Goal: Task Accomplishment & Management: Manage account settings

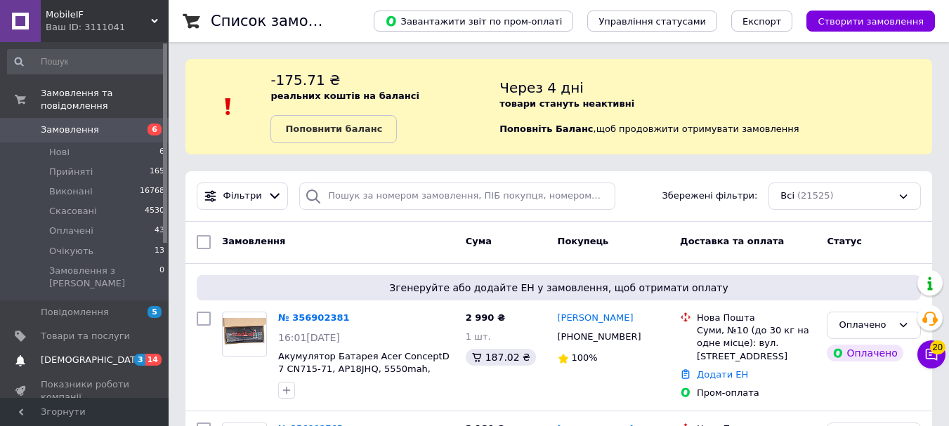
drag, startPoint x: 64, startPoint y: 333, endPoint x: 75, endPoint y: 154, distance: 179.4
click at [64, 354] on span "[DEMOGRAPHIC_DATA]" at bounding box center [93, 360] width 104 height 13
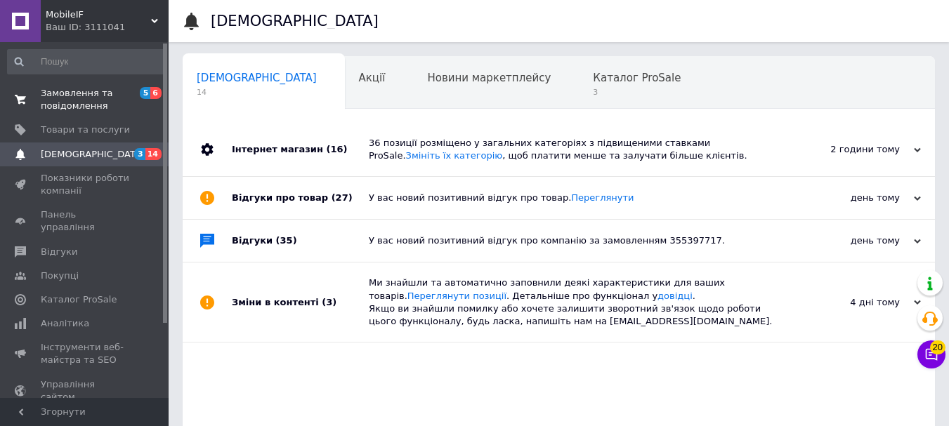
click at [93, 98] on span "Замовлення та повідомлення" at bounding box center [85, 99] width 89 height 25
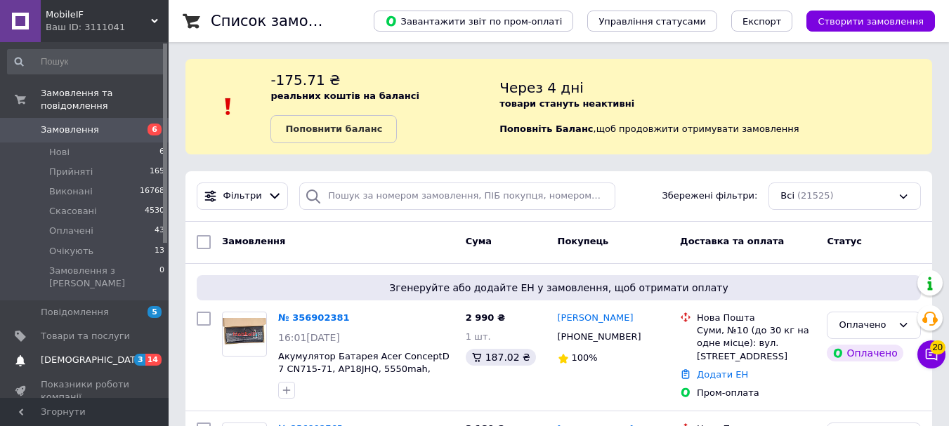
click at [77, 348] on link "[DEMOGRAPHIC_DATA] 3 14" at bounding box center [86, 360] width 173 height 24
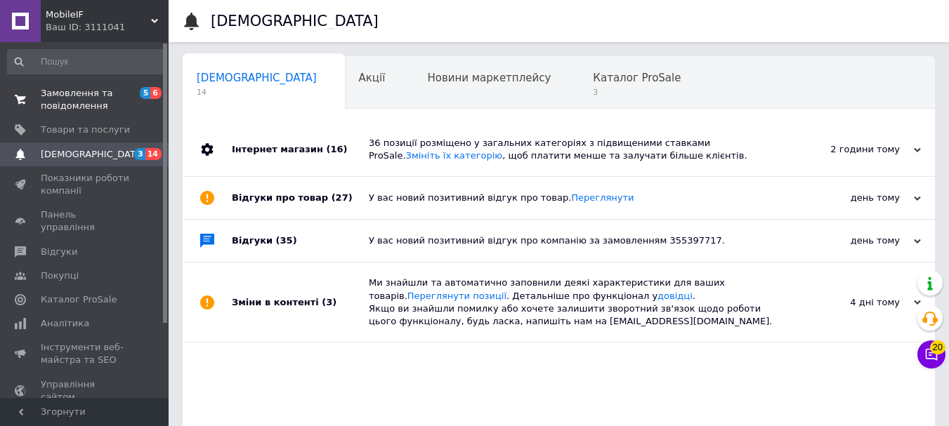
click at [72, 103] on span "Замовлення та повідомлення" at bounding box center [85, 99] width 89 height 25
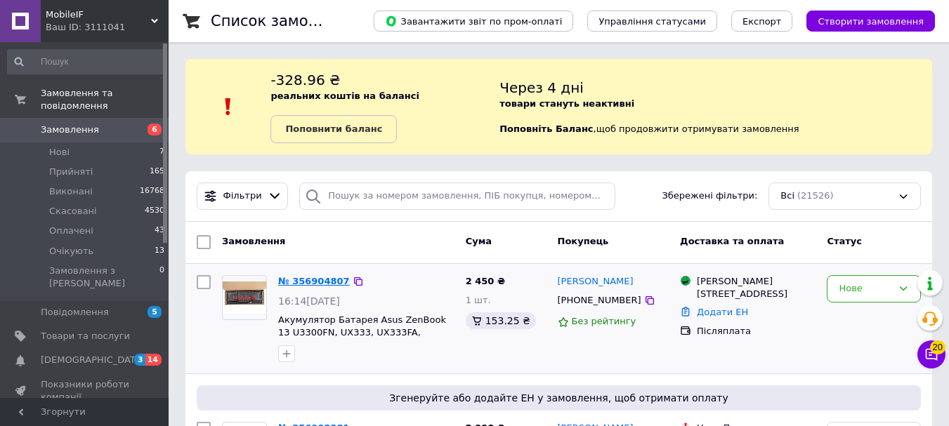
click at [311, 277] on link "№ 356904807" at bounding box center [314, 281] width 72 height 11
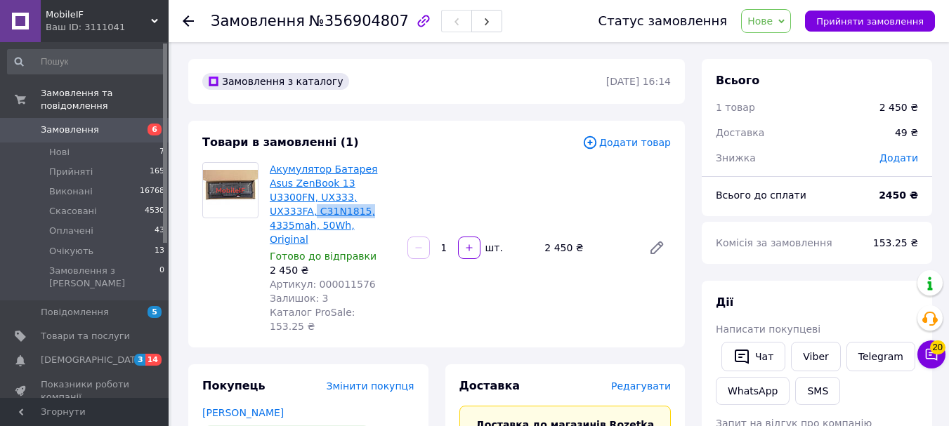
drag, startPoint x: 393, startPoint y: 193, endPoint x: 344, endPoint y: 194, distance: 48.5
click at [344, 194] on div "Акумулятор Батарея Asus ZenBook 13 U3300FN, UX333, UX333FA, C31N1815, 4335mah, …" at bounding box center [470, 247] width 412 height 177
copy link "C31N1815,"
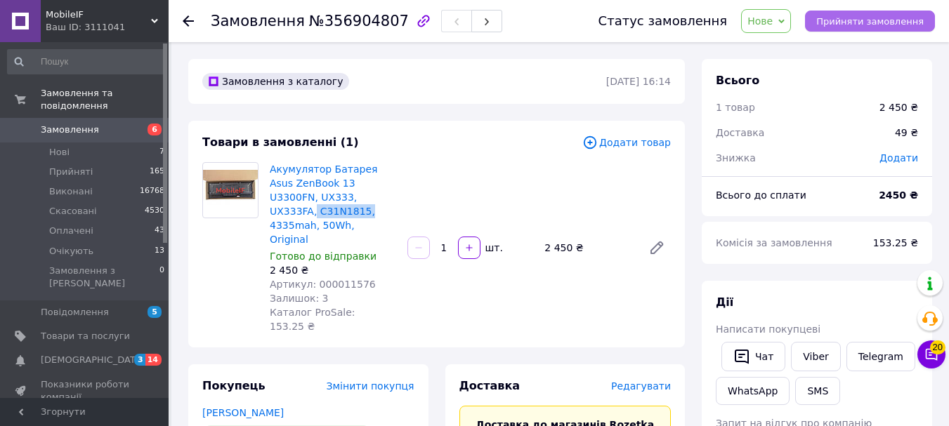
click at [860, 19] on span "Прийняти замовлення" at bounding box center [869, 21] width 107 height 11
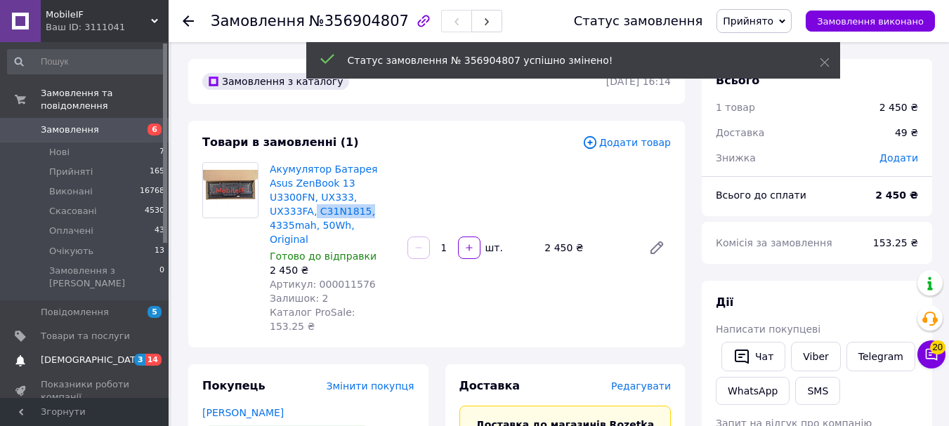
click at [86, 348] on link "[DEMOGRAPHIC_DATA] 3 14" at bounding box center [86, 360] width 173 height 24
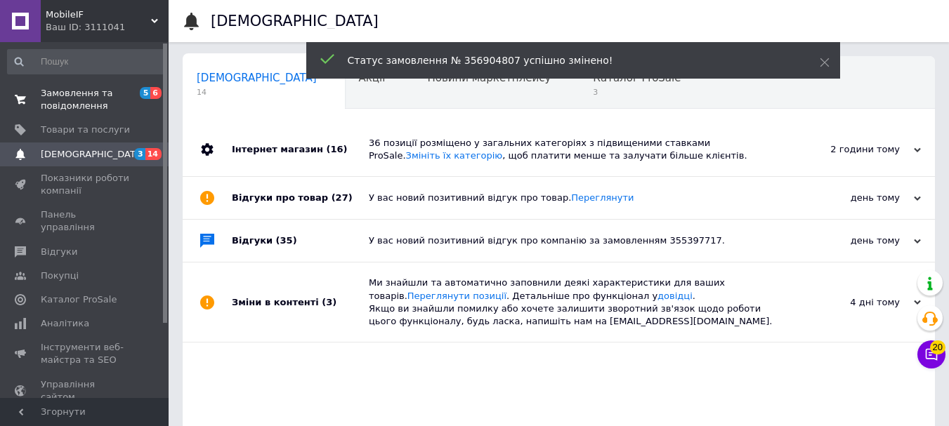
click at [84, 100] on span "Замовлення та повідомлення" at bounding box center [85, 99] width 89 height 25
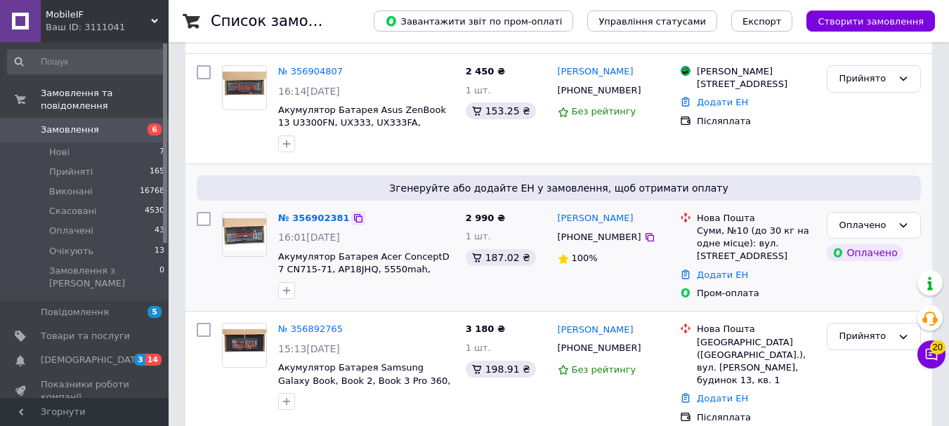
scroll to position [225, 0]
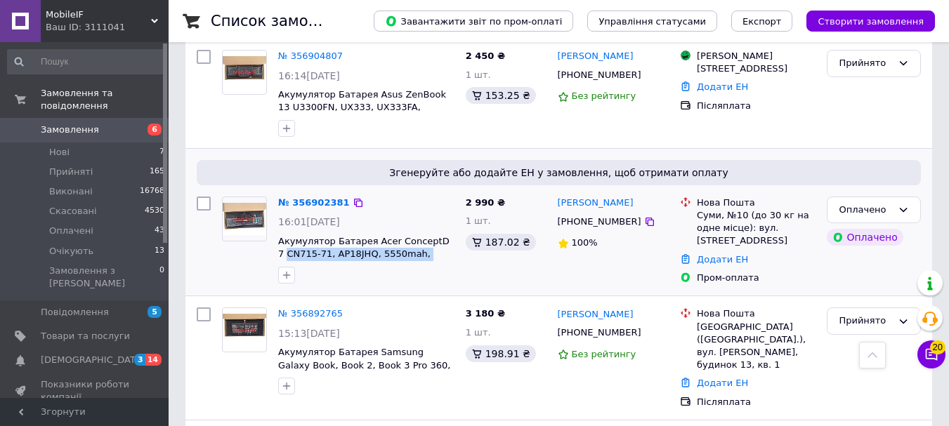
drag, startPoint x: 275, startPoint y: 256, endPoint x: 355, endPoint y: 263, distance: 81.1
click at [355, 263] on div "№ 356902381 16:01[DATE] Акумулятор Батарея Acer ConceptD 7 CN715-71, AP18JHQ, 5…" at bounding box center [365, 240] width 187 height 98
copy div "CN715-71, AP18JHQ, 5550mah, 84.36Wh, Servise Original"
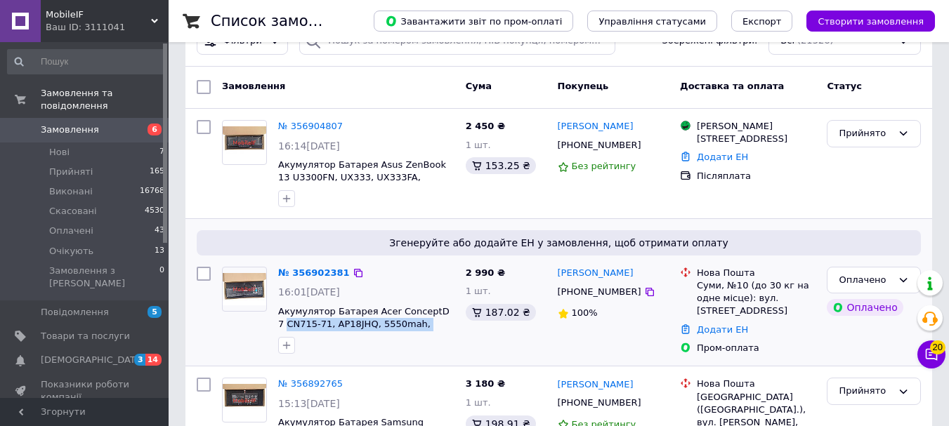
scroll to position [506, 0]
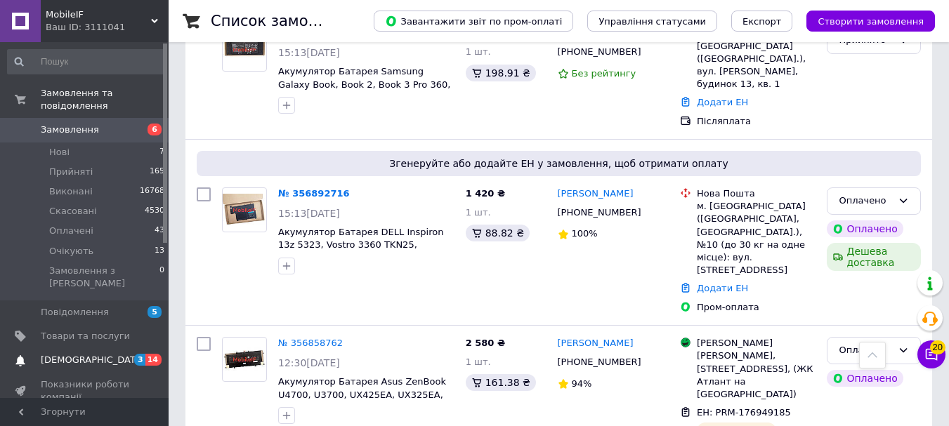
click at [117, 348] on link "[DEMOGRAPHIC_DATA] 3 14" at bounding box center [86, 360] width 173 height 24
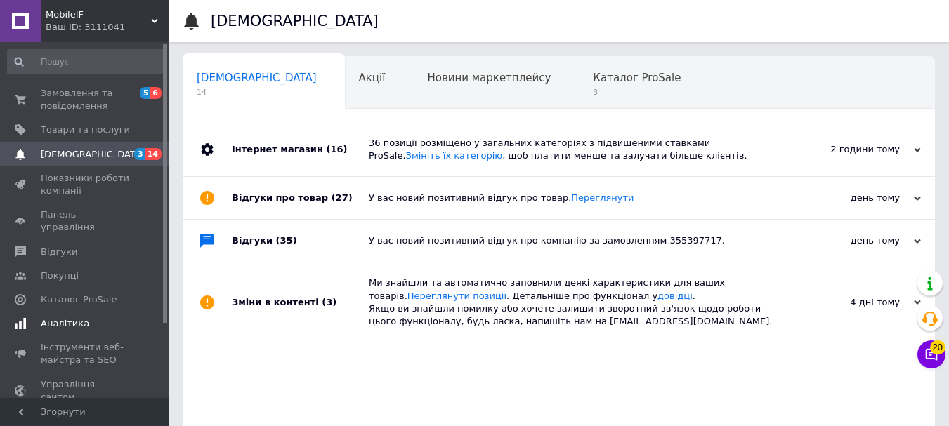
click at [56, 317] on span "Аналітика" at bounding box center [65, 323] width 48 height 13
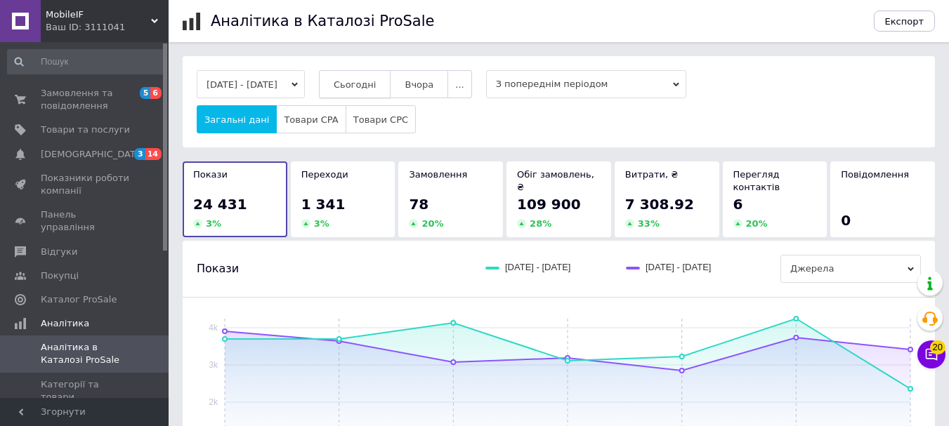
click at [368, 87] on span "Сьогодні" at bounding box center [355, 84] width 43 height 11
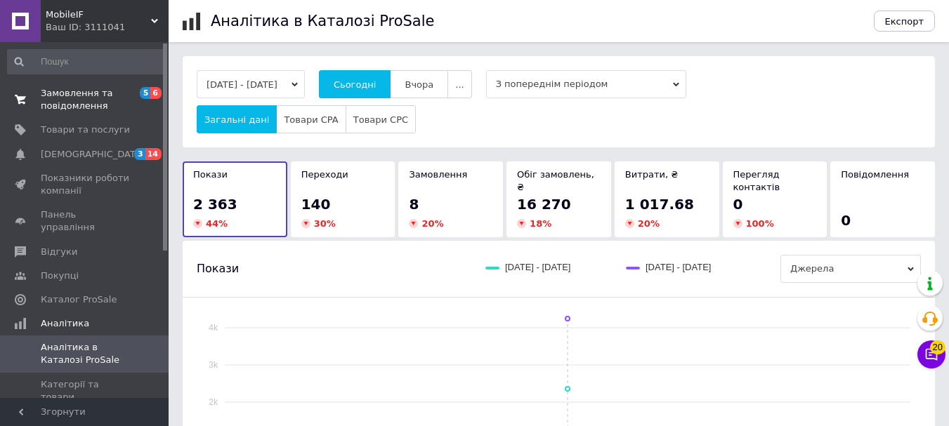
click at [59, 100] on span "Замовлення та повідомлення" at bounding box center [85, 99] width 89 height 25
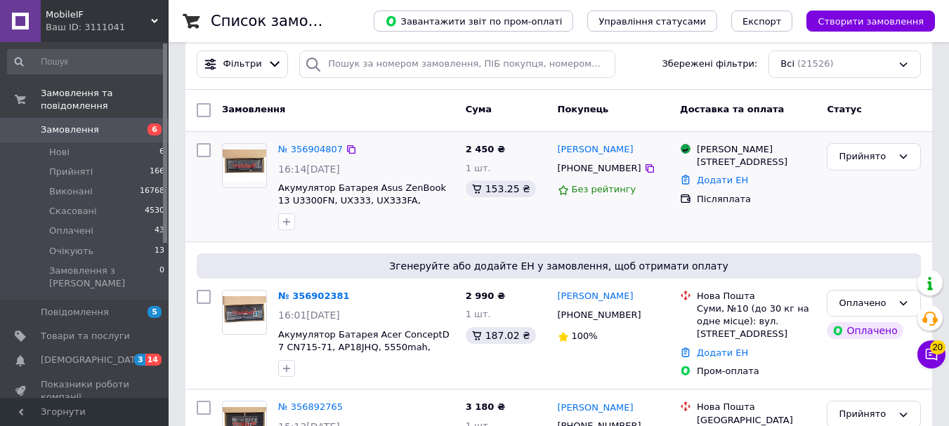
scroll to position [211, 0]
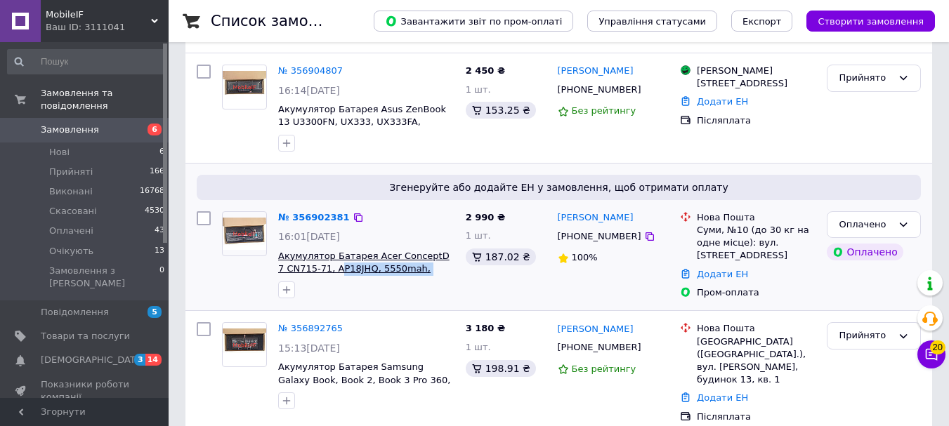
drag, startPoint x: 445, startPoint y: 271, endPoint x: 327, endPoint y: 269, distance: 118.7
click at [327, 269] on span "Акумулятор Батарея Acer ConceptD 7 CN715-71, AP18JHQ, 5550mah, 84.36Wh, Servise…" at bounding box center [366, 263] width 176 height 26
click at [399, 308] on div "Згенеруйте або додайте ЕН у замовлення, щоб отримати оплату № 356902381 16:01[D…" at bounding box center [558, 237] width 746 height 147
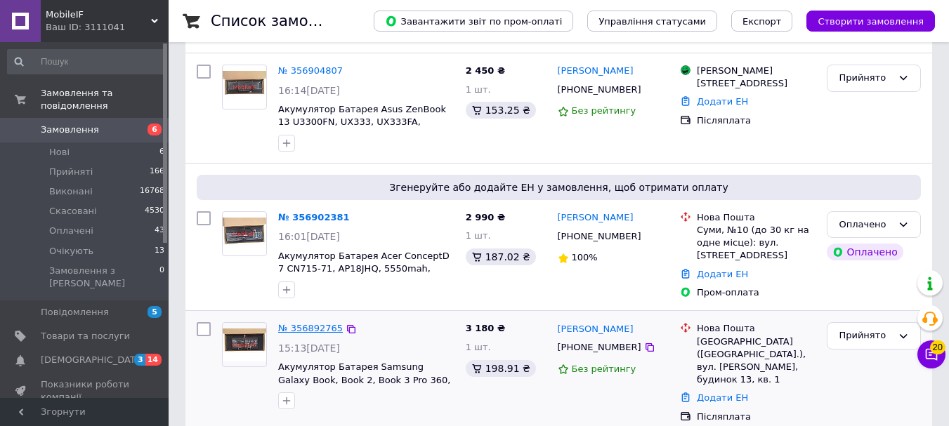
click at [302, 333] on link "№ 356892765" at bounding box center [310, 328] width 65 height 11
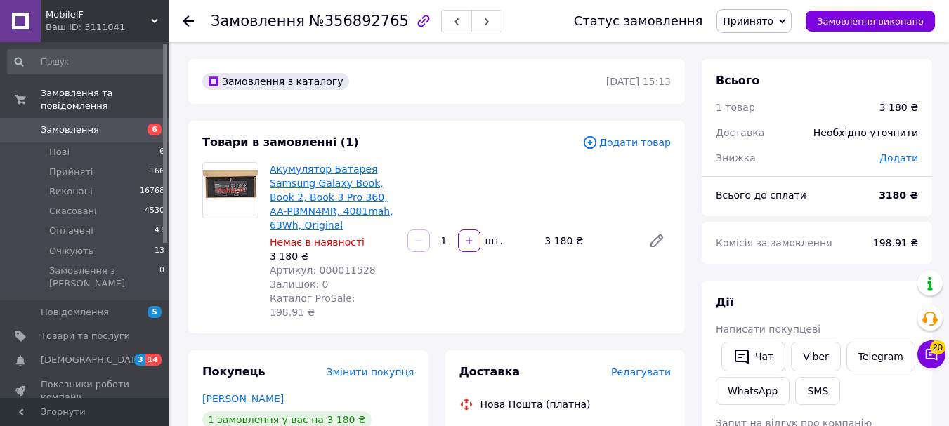
click at [270, 209] on div "Акумулятор Батарея Samsung Galaxy Book, Book 2, Book 3 Pro 360, AA-PBMN4MR, 408…" at bounding box center [333, 240] width 138 height 163
drag, startPoint x: 399, startPoint y: 210, endPoint x: 351, endPoint y: 200, distance: 48.7
click at [351, 200] on div "Акумулятор Батарея Samsung Galaxy Book, Book 2, Book 3 Pro 360, AA-PBMN4MR, 408…" at bounding box center [333, 240] width 138 height 163
copy link "AA-PBMN4MR, 4081mah, 63Wh,"
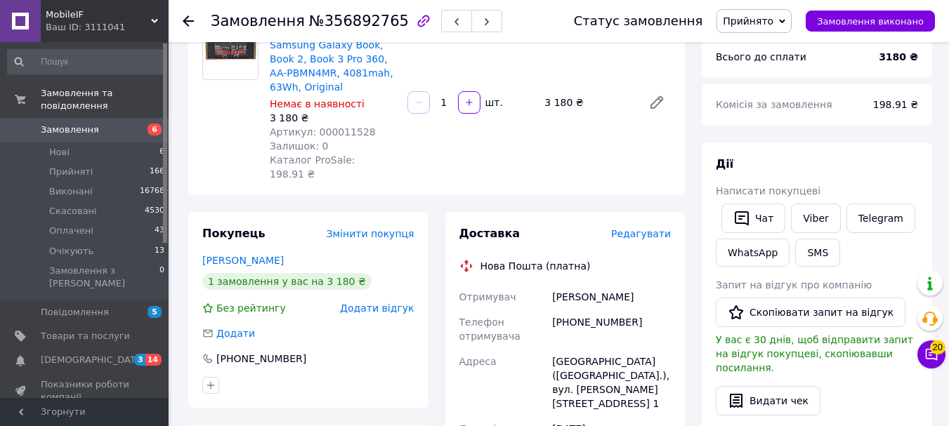
scroll to position [140, 0]
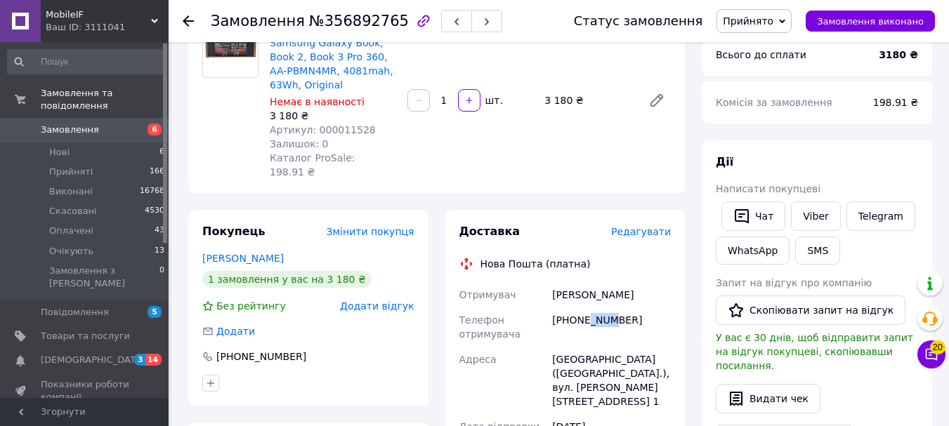
drag, startPoint x: 587, startPoint y: 307, endPoint x: 613, endPoint y: 299, distance: 27.1
click at [611, 308] on div "[PHONE_NUMBER]" at bounding box center [611, 327] width 124 height 39
click at [628, 308] on div "[PHONE_NUMBER]" at bounding box center [611, 327] width 124 height 39
drag, startPoint x: 619, startPoint y: 306, endPoint x: 576, endPoint y: 307, distance: 43.5
click at [576, 308] on div "[PHONE_NUMBER]" at bounding box center [611, 327] width 124 height 39
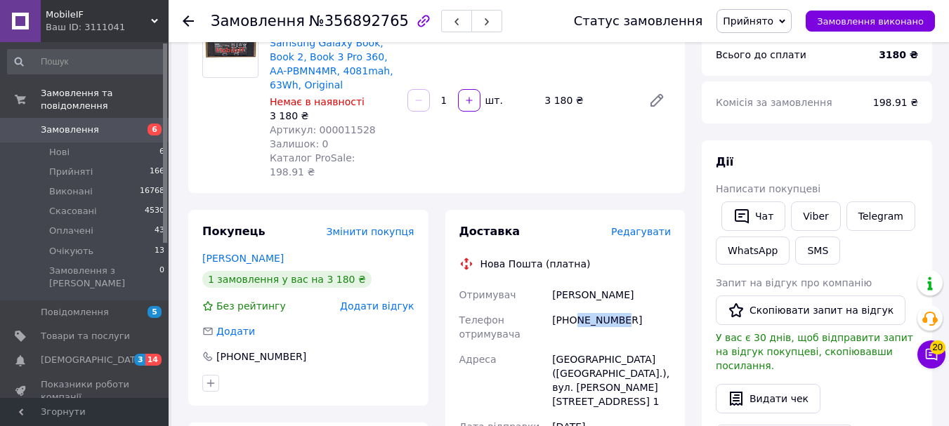
click at [576, 308] on div "[PHONE_NUMBER]" at bounding box center [611, 327] width 124 height 39
drag, startPoint x: 397, startPoint y: 98, endPoint x: 400, endPoint y: 86, distance: 12.3
click at [397, 95] on div "Акумулятор Батарея Samsung Galaxy Book, Book 2, Book 3 Pro 360, AA-PBMN4MR, 408…" at bounding box center [333, 100] width 138 height 163
click at [400, 70] on div "Акумулятор Батарея Samsung Galaxy Book, Book 2, Book 3 Pro 360, AA-PBMN4MR, 408…" at bounding box center [333, 100] width 138 height 163
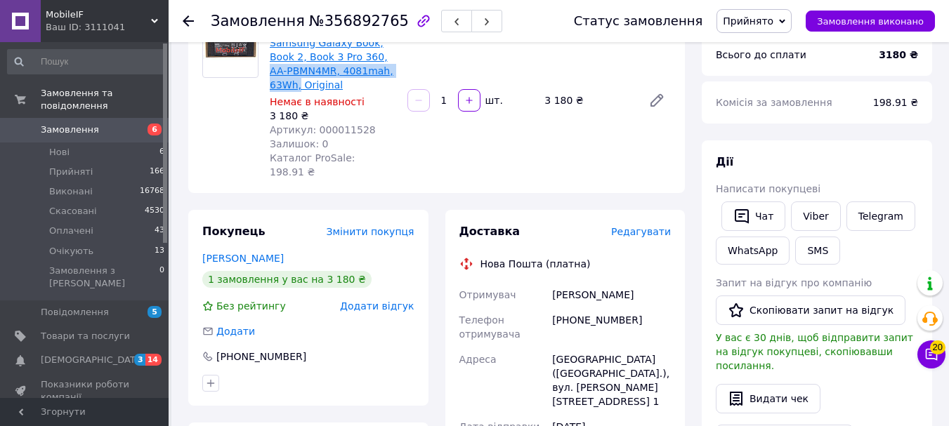
drag, startPoint x: 400, startPoint y: 70, endPoint x: 350, endPoint y: 55, distance: 51.3
click at [350, 55] on div "Акумулятор Батарея Samsung Galaxy Book, Book 2, Book 3 Pro 360, AA-PBMN4MR, 408…" at bounding box center [333, 100] width 138 height 163
copy link "AA-PBMN4MR, 4081mah, 63Wh,"
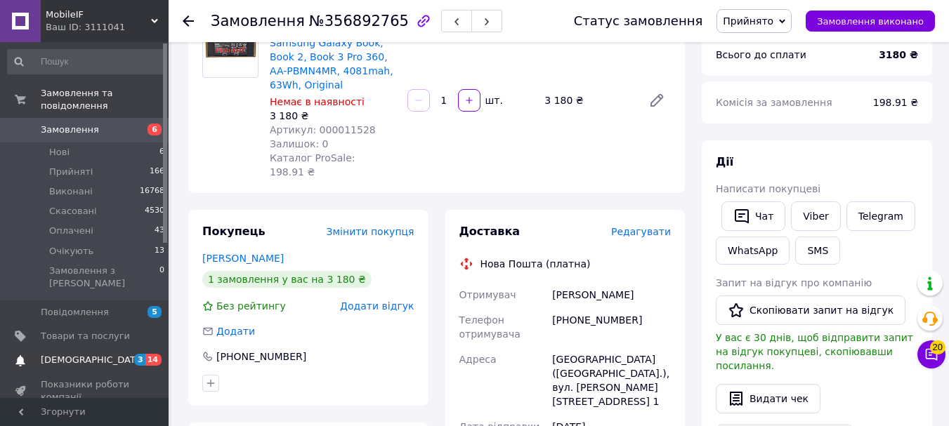
click at [88, 354] on span "[DEMOGRAPHIC_DATA]" at bounding box center [93, 360] width 104 height 13
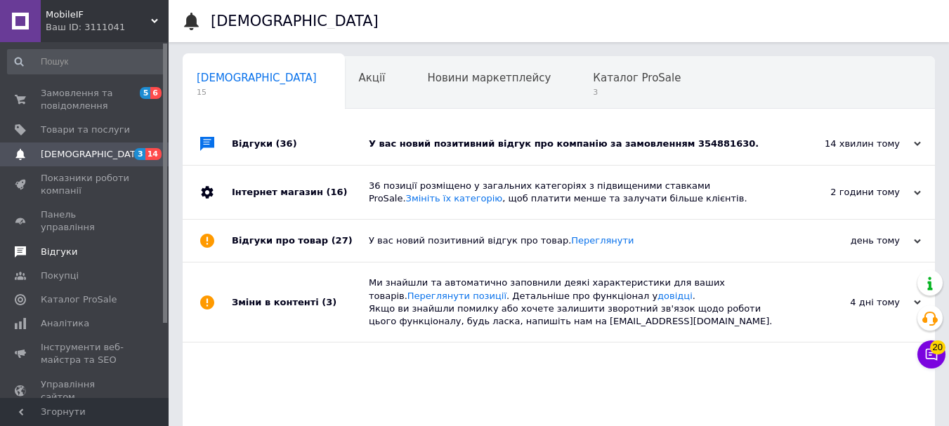
click at [52, 246] on span "Відгуки" at bounding box center [59, 252] width 37 height 13
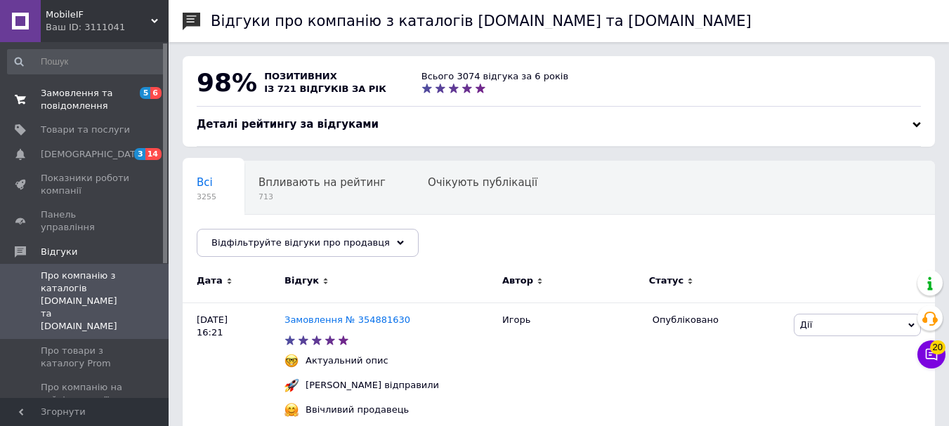
click at [77, 93] on span "Замовлення та повідомлення" at bounding box center [85, 99] width 89 height 25
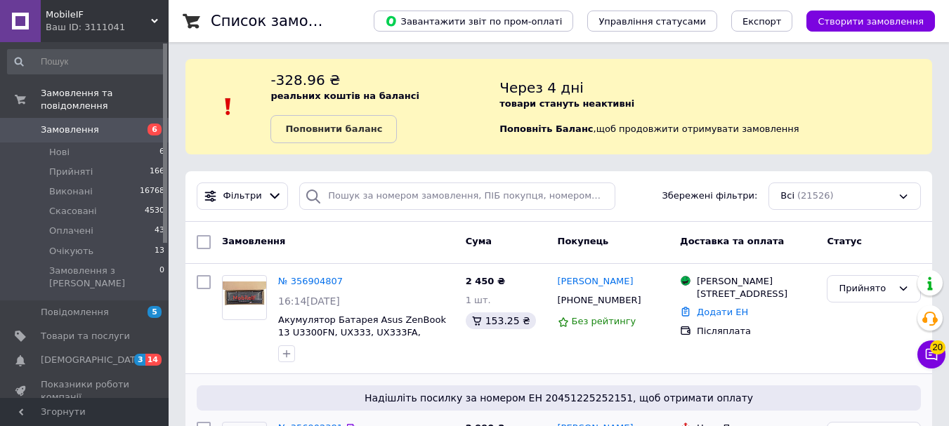
scroll to position [140, 0]
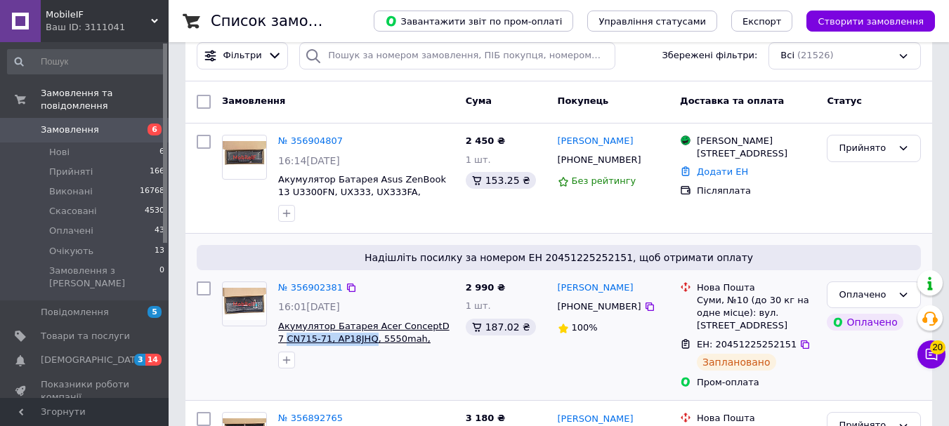
drag, startPoint x: 286, startPoint y: 334, endPoint x: 360, endPoint y: 336, distance: 73.8
click at [360, 336] on div "№ 356902381 16:01[DATE] Акумулятор Батарея Acer ConceptD 7 CN715-71, AP18JHQ, 5…" at bounding box center [365, 325] width 187 height 98
copy span "CN715-71, AP18JHQ"
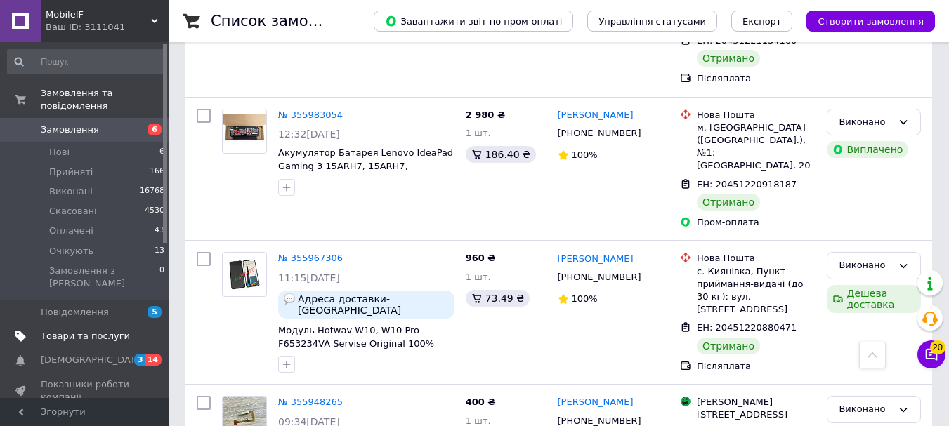
click at [68, 330] on span "Товари та послуги" at bounding box center [85, 336] width 89 height 13
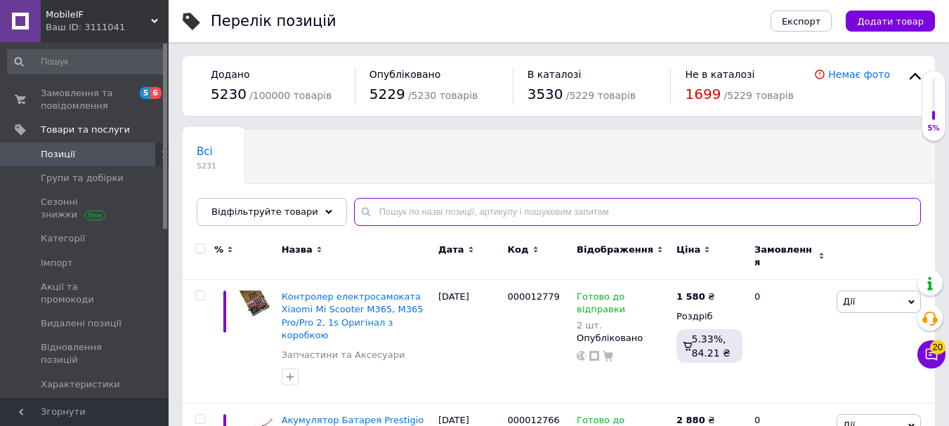
click at [418, 216] on input "text" at bounding box center [637, 212] width 567 height 28
paste input "L23D4PK4"
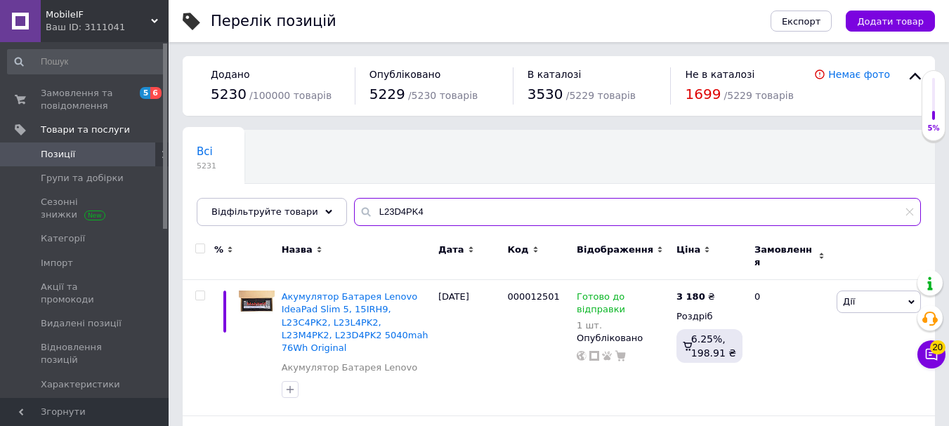
click at [428, 216] on input "L23D4PK4" at bounding box center [637, 212] width 567 height 28
drag, startPoint x: 432, startPoint y: 209, endPoint x: 246, endPoint y: 208, distance: 186.1
click at [246, 208] on div "Відфільтруйте товари L23D4PK4" at bounding box center [559, 212] width 724 height 28
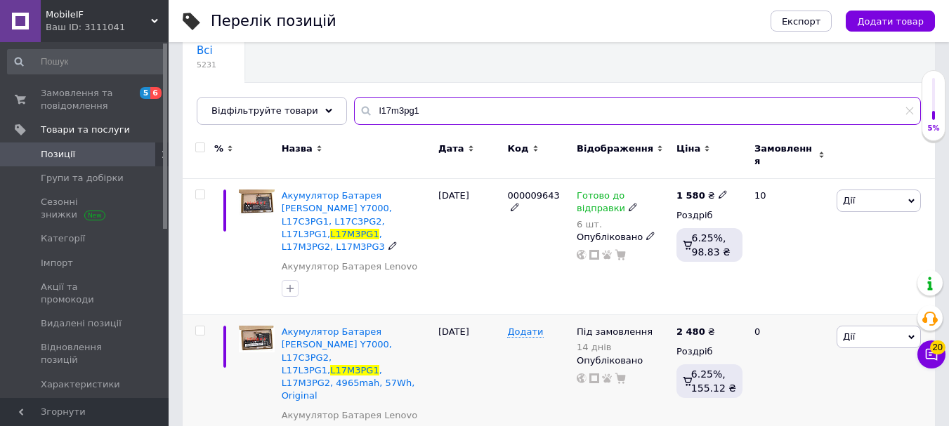
scroll to position [106, 0]
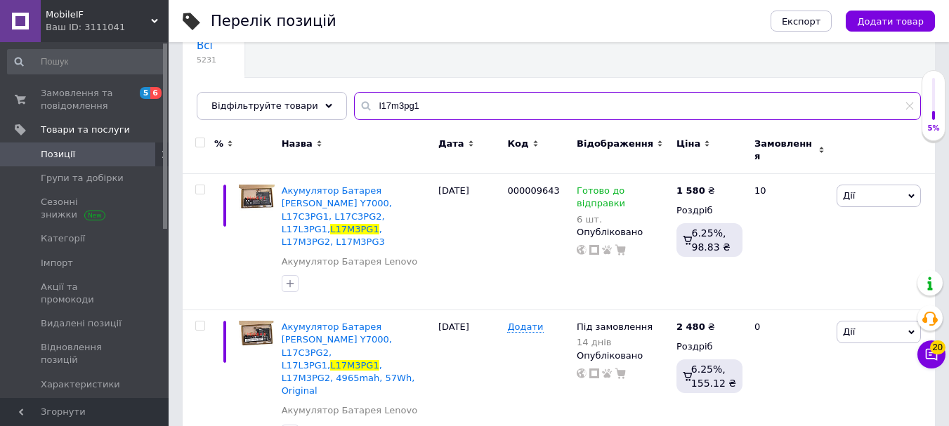
type input "l17m3pg1"
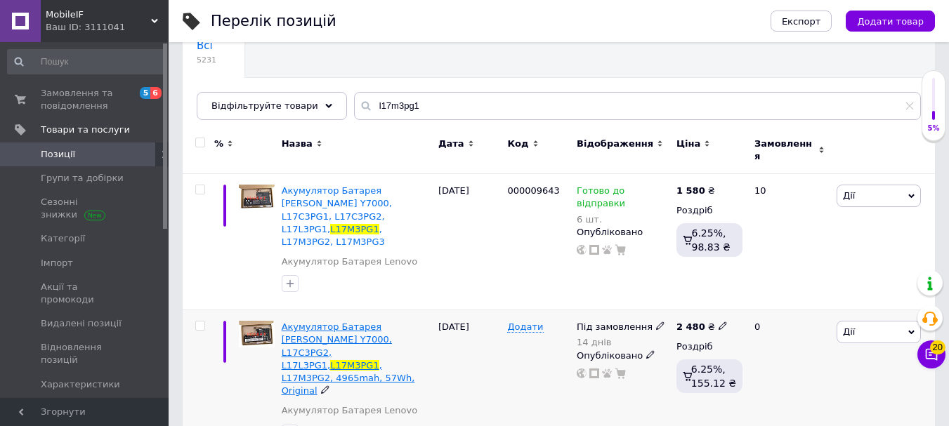
click at [341, 360] on span ", L17M3PG2, 4965mah, 57Wh, Original" at bounding box center [348, 378] width 133 height 36
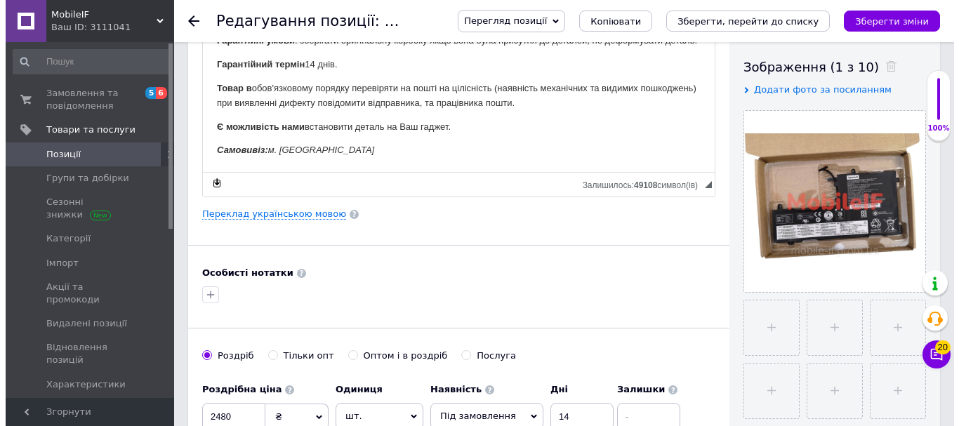
scroll to position [281, 0]
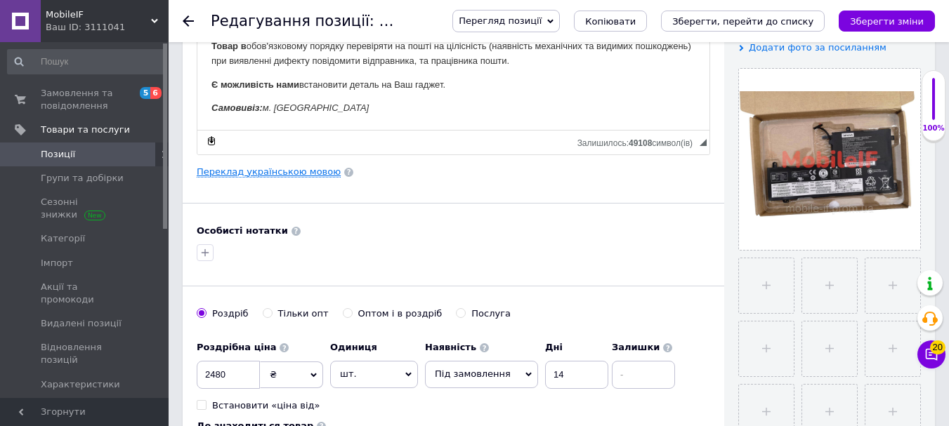
click at [267, 172] on link "Переклад українською мовою" at bounding box center [269, 171] width 144 height 11
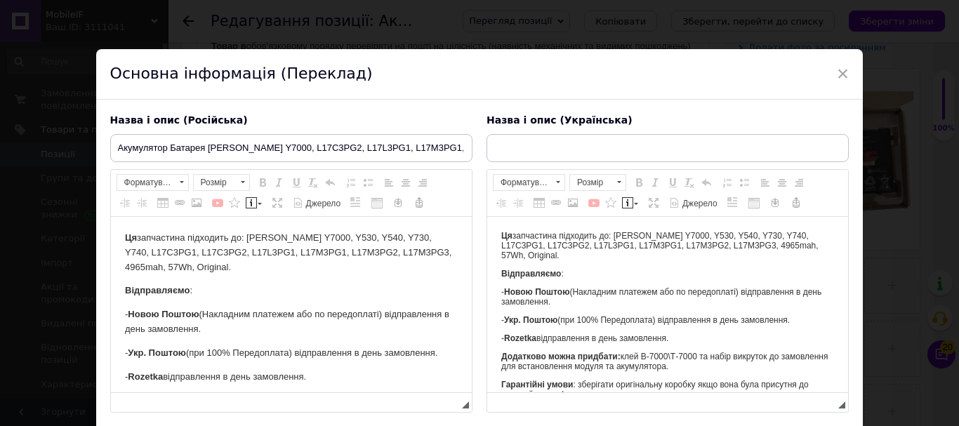
type input "Акумулятор Батарея [PERSON_NAME] Y7000, L17C3PG2, L17L3PG1, L17M3PG1, L17M3PG2,…"
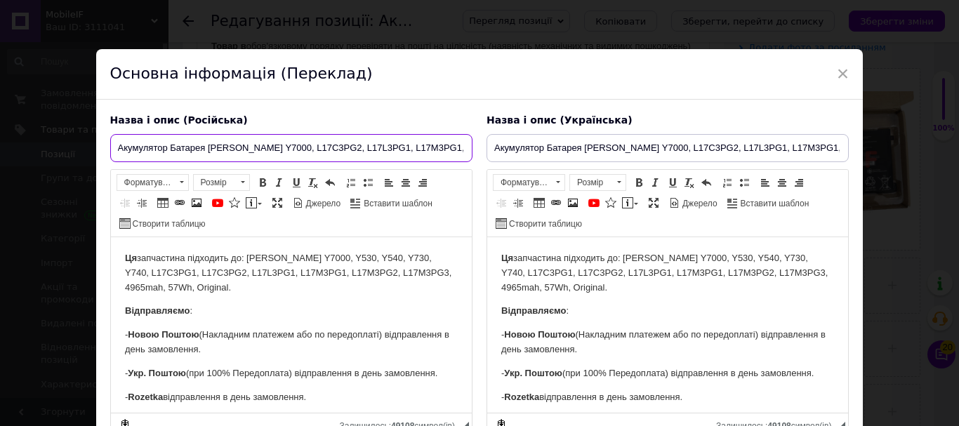
scroll to position [0, 145]
drag, startPoint x: 323, startPoint y: 156, endPoint x: 505, endPoint y: 157, distance: 181.9
click at [505, 157] on div "Назва і опис (Російська) Акумулятор Батарея [PERSON_NAME] Y7000, L17C3PG2, L17L…" at bounding box center [479, 276] width 753 height 339
click at [449, 154] on input "Акумулятор Батарея [PERSON_NAME] Y7000, L17C3PG2, L17L3PG1, L17M3PG1, L17M3PG2,…" at bounding box center [291, 148] width 362 height 28
click at [465, 150] on input "Акумулятор Батарея [PERSON_NAME] Y7000, L17C3PG2, L17L3PG1, L17M3PG1, L17M3PG2,…" at bounding box center [291, 148] width 362 height 28
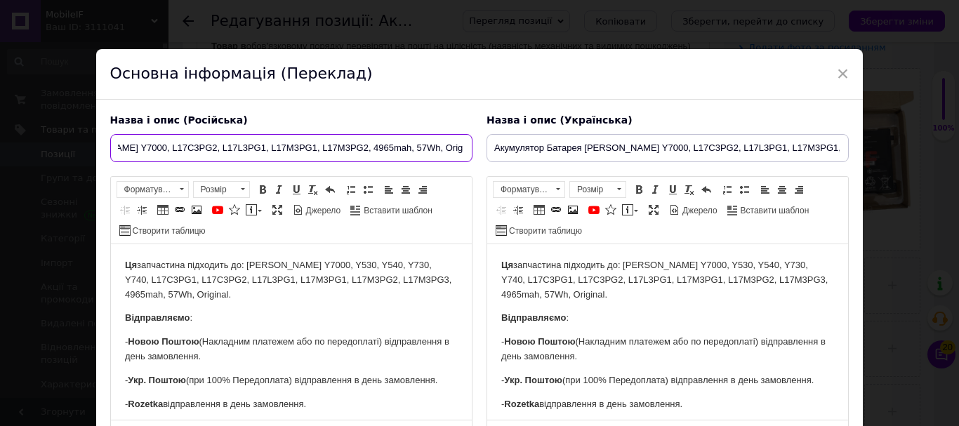
scroll to position [0, 147]
click at [422, 147] on input "Акумулятор Батарея [PERSON_NAME] Y7000, L17C3PG2, L17L3PG1, L17M3PG1, L17M3PG2,…" at bounding box center [291, 148] width 362 height 28
click at [423, 149] on input "Акумулятор Батарея [PERSON_NAME] Y7000, L17C3PG2, L17L3PG1, L17M3PG1, L17M3PG2,…" at bounding box center [291, 148] width 362 height 28
click at [423, 151] on input "Акумулятор Батарея [PERSON_NAME] Y7000, L17C3PG2, L17L3PG1, L17M3PG1, L17M3PG2,…" at bounding box center [291, 148] width 362 height 28
click at [426, 151] on input "Акумулятор Батарея [PERSON_NAME] Y7000, L17C3PG2, L17L3PG1, L17M3PG1, L17M3PG2,…" at bounding box center [291, 148] width 362 height 28
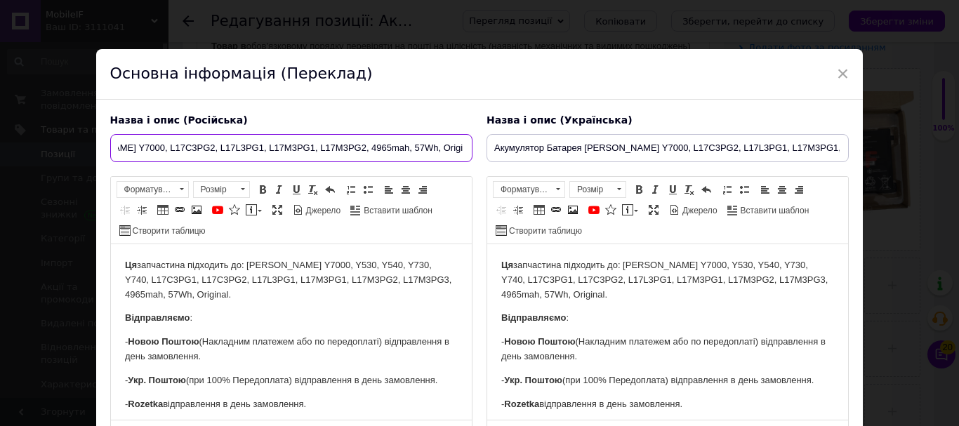
click at [426, 151] on input "Акумулятор Батарея [PERSON_NAME] Y7000, L17C3PG2, L17L3PG1, L17M3PG1, L17M3PG2,…" at bounding box center [291, 148] width 362 height 28
type input "Акумулятор Батарея [PERSON_NAME] Y7000, L17C3PG2, L17L3PG1, L17M3PG1, L17M3PG2,…"
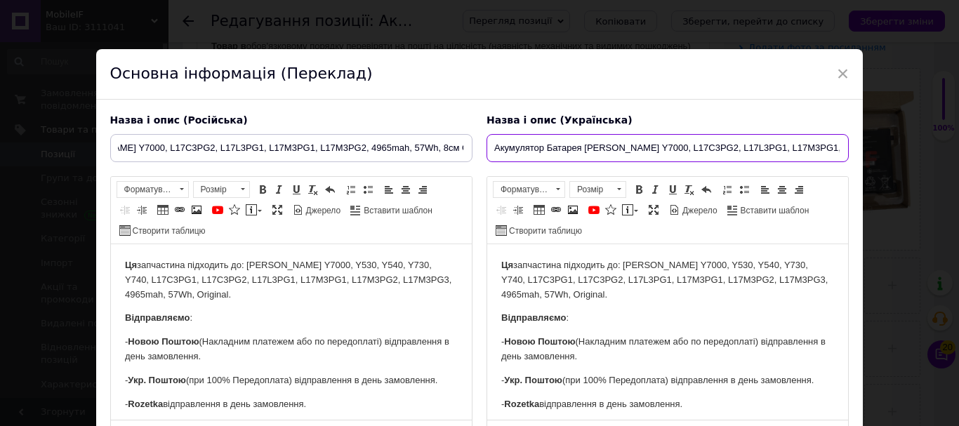
scroll to position [0, 0]
click at [540, 145] on input "Акумулятор Батарея [PERSON_NAME] Y7000, L17C3PG2, L17L3PG1, L17M3PG1, L17M3PG2,…" at bounding box center [668, 148] width 362 height 28
paste input "8см Original"
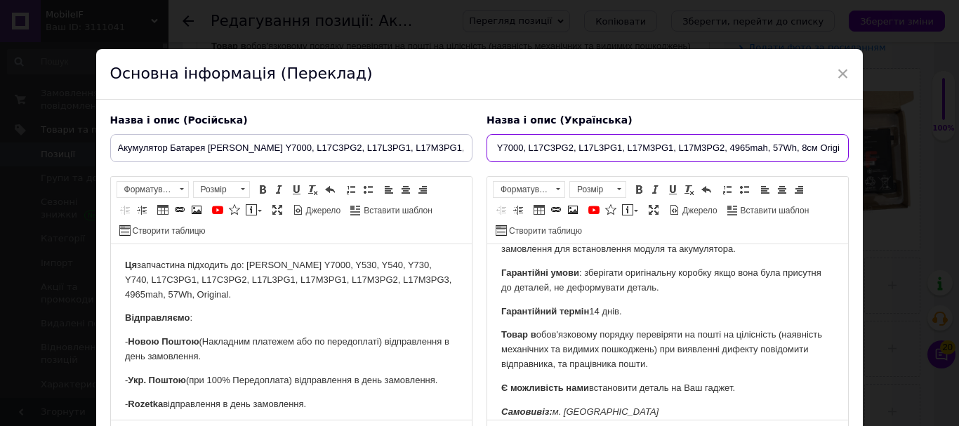
scroll to position [206, 0]
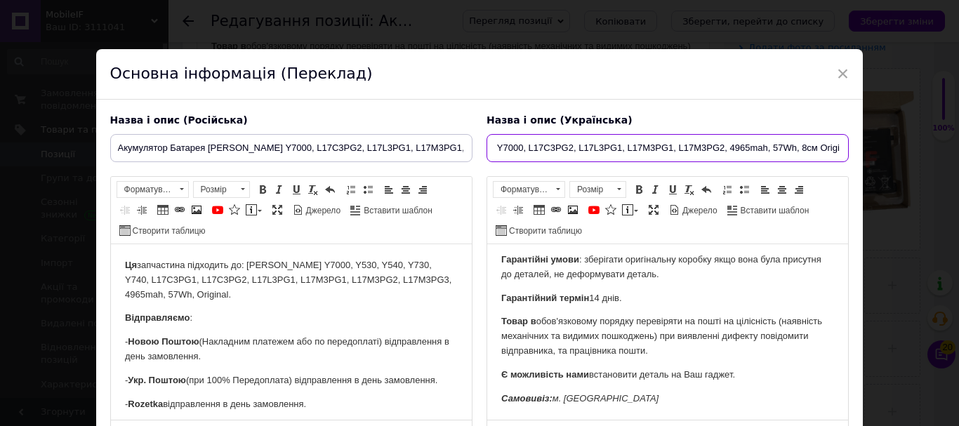
type input "Акумулятор Батарея [PERSON_NAME] Y7000, L17C3PG2, L17L3PG1, L17M3PG1, L17M3PG2,…"
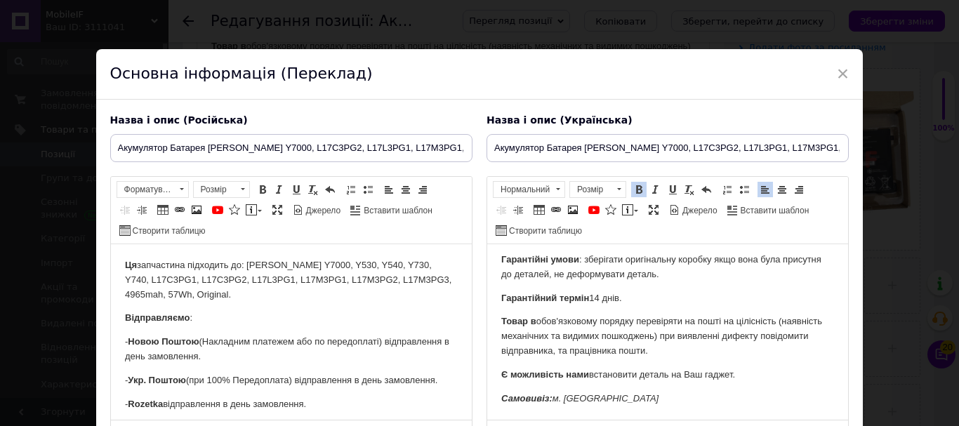
drag, startPoint x: 620, startPoint y: 299, endPoint x: 501, endPoint y: 298, distance: 119.4
click at [501, 298] on p "Г арантійний термін 14 днів." at bounding box center [667, 298] width 333 height 15
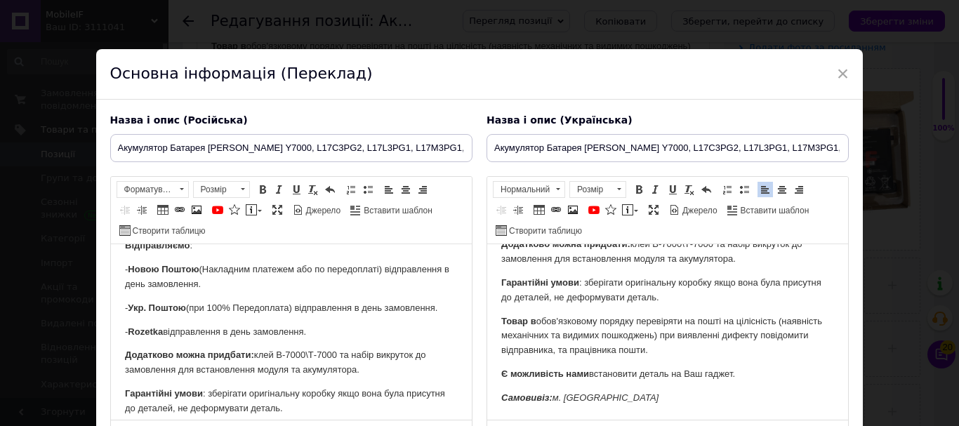
scroll to position [140, 0]
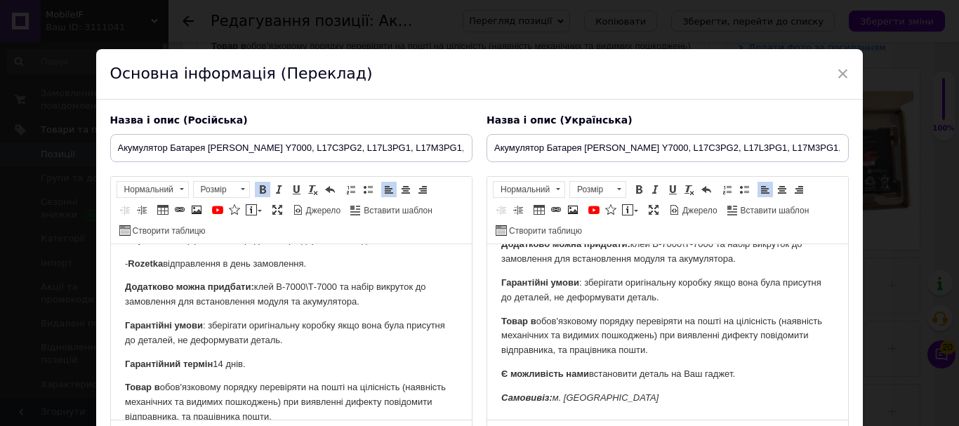
drag, startPoint x: 274, startPoint y: 356, endPoint x: 69, endPoint y: 358, distance: 205.0
click at [110, 358] on html "Ця запчастина підходить до: [PERSON_NAME] Y7000, Y530, Y540, Y730, Y740, L17C3P…" at bounding box center [290, 295] width 361 height 382
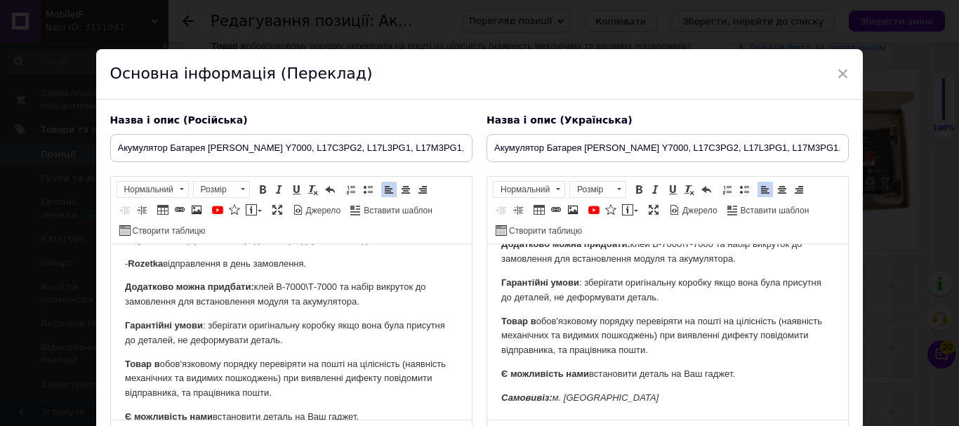
drag, startPoint x: 356, startPoint y: 300, endPoint x: 111, endPoint y: 286, distance: 245.4
click at [111, 286] on html "Ця запчастина підходить до: [PERSON_NAME] Y7000, Y530, Y540, Y730, Y740, L17C3P…" at bounding box center [290, 283] width 361 height 359
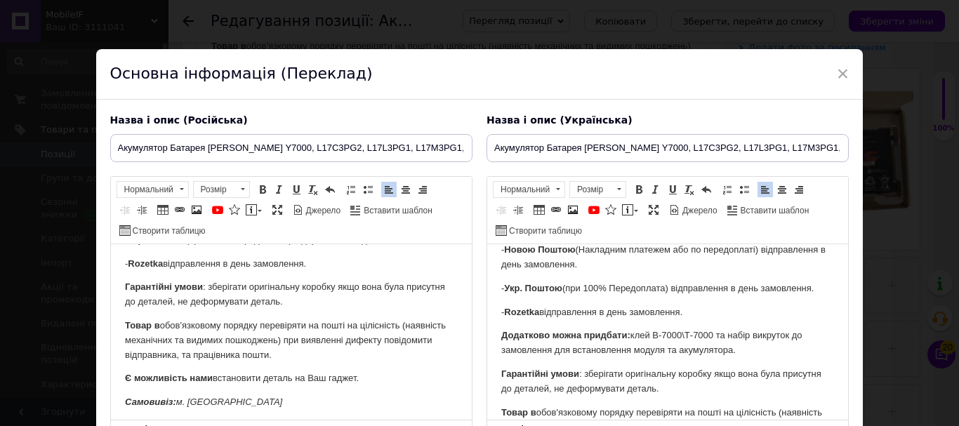
scroll to position [38, 0]
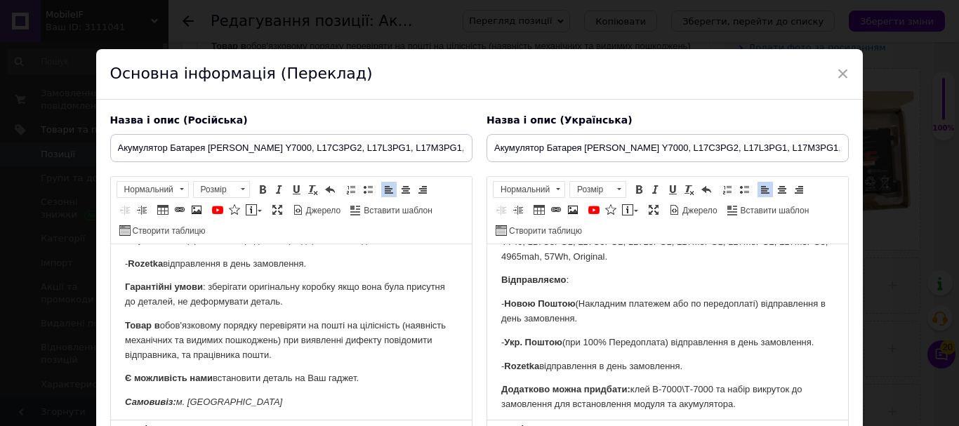
drag, startPoint x: 733, startPoint y: 260, endPoint x: 500, endPoint y: 383, distance: 263.9
click at [500, 383] on html "Ця запчастина підходить до: [PERSON_NAME] Y7000, Y530, Y540, Y730, Y740, L17C3P…" at bounding box center [667, 385] width 361 height 359
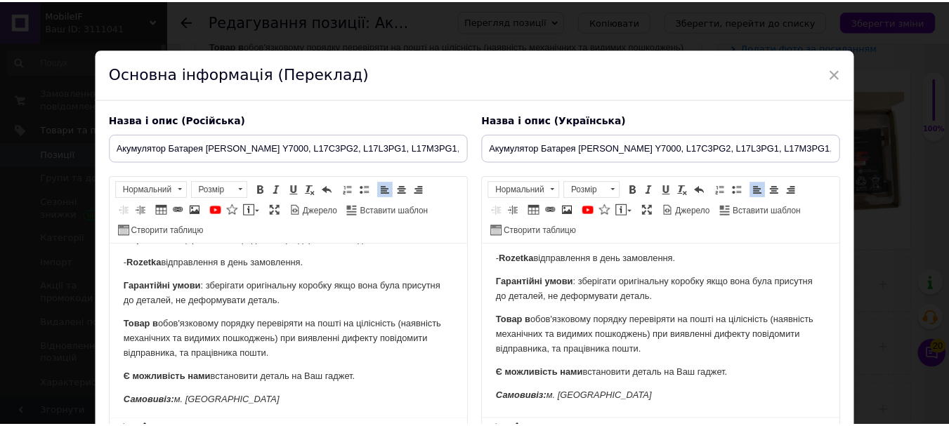
scroll to position [135, 0]
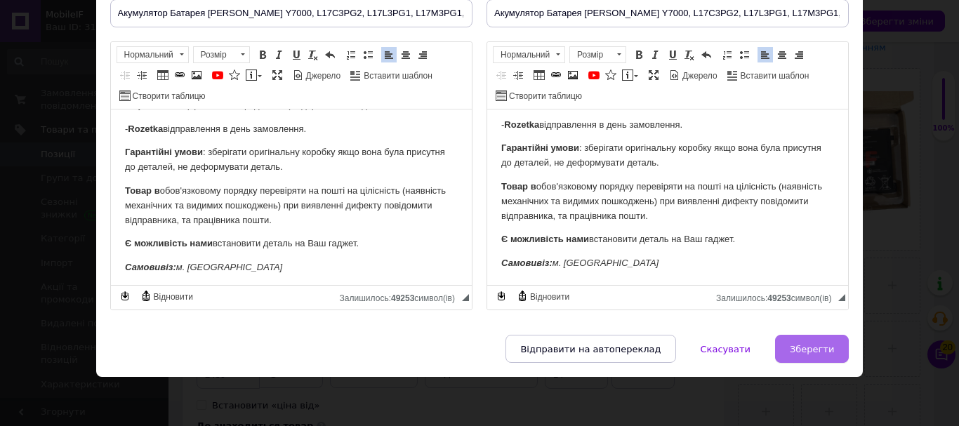
click at [801, 336] on button "Зберегти" at bounding box center [812, 349] width 74 height 28
type input "Акумулятор Батарея [PERSON_NAME] Y7000, L17C3PG2, L17L3PG1, L17M3PG1, L17M3PG2,…"
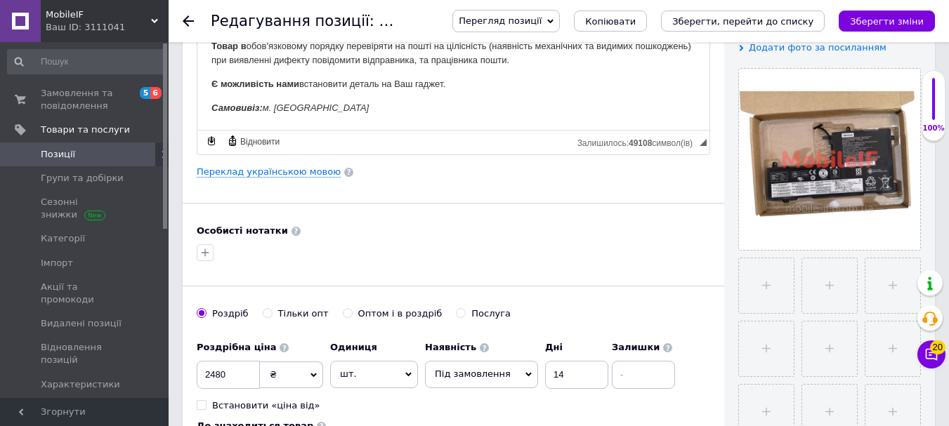
scroll to position [28, 0]
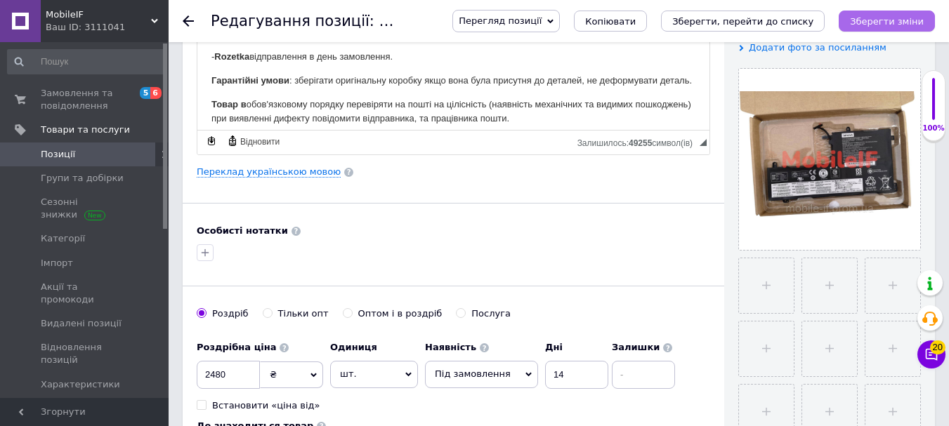
click at [876, 16] on icon "Зберегти зміни" at bounding box center [887, 21] width 74 height 11
click at [454, 383] on span "Під замовлення" at bounding box center [481, 374] width 113 height 27
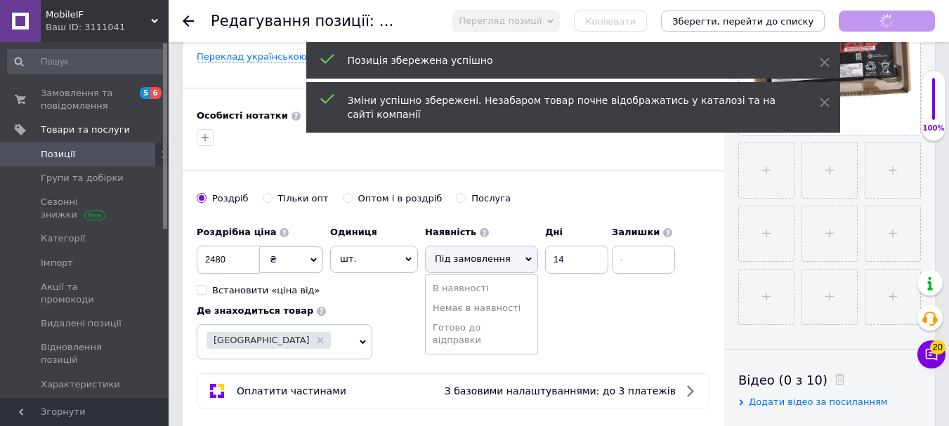
scroll to position [421, 0]
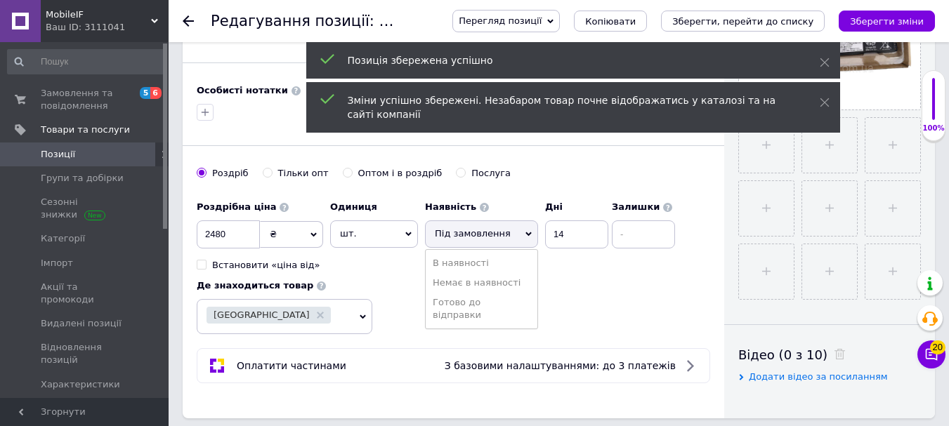
click at [461, 301] on li "Готово до відправки" at bounding box center [482, 309] width 112 height 32
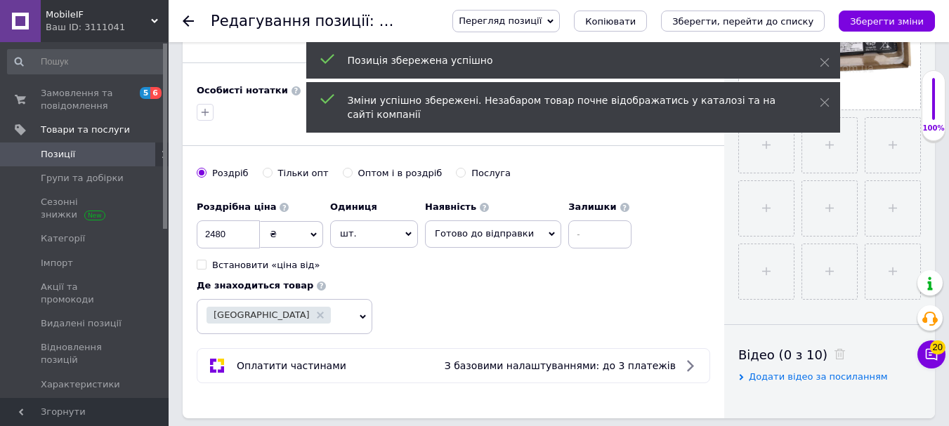
drag, startPoint x: 872, startPoint y: 18, endPoint x: 573, endPoint y: 228, distance: 365.5
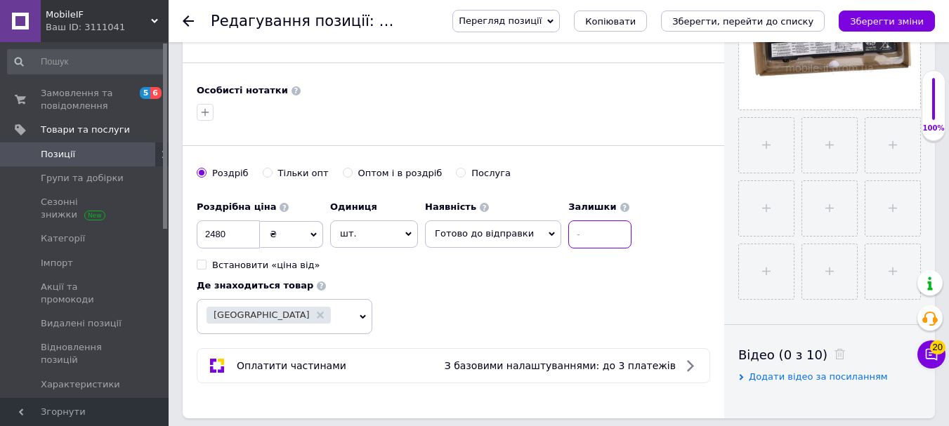
click at [581, 236] on input at bounding box center [599, 234] width 63 height 28
type input "1"
click at [861, 25] on icon "Зберегти зміни" at bounding box center [887, 21] width 74 height 11
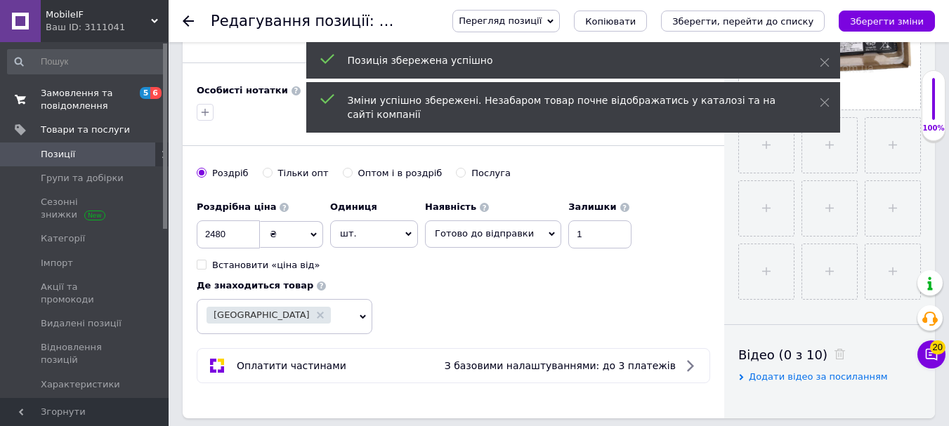
click at [81, 100] on span "Замовлення та повідомлення" at bounding box center [85, 99] width 89 height 25
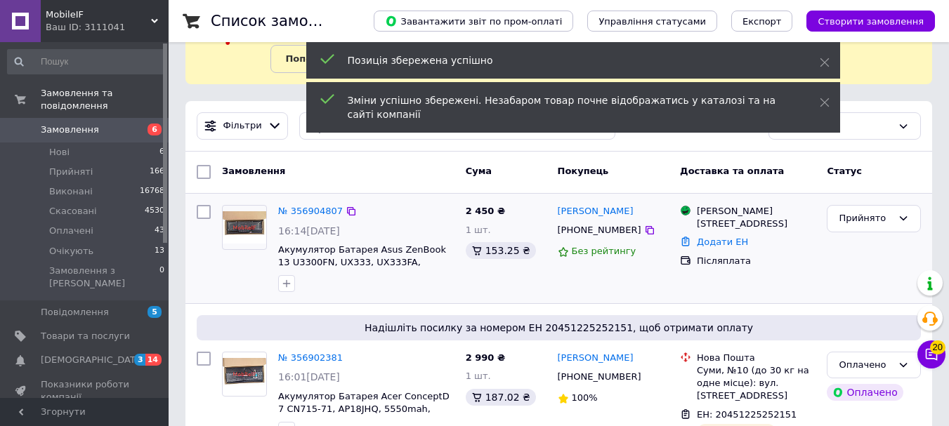
scroll to position [140, 0]
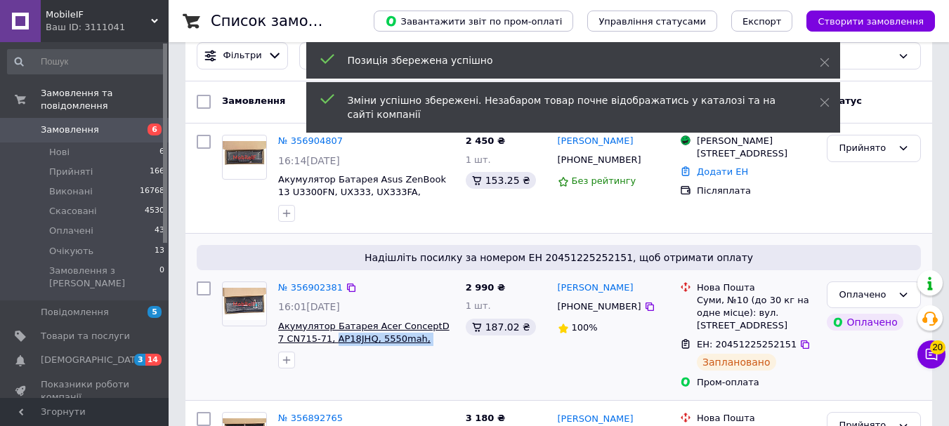
drag, startPoint x: 451, startPoint y: 338, endPoint x: 324, endPoint y: 341, distance: 127.1
click at [324, 341] on span "Акумулятор Батарея Acer ConceptD 7 CN715-71, AP18JHQ, 5550mah, 84.36Wh, Servise…" at bounding box center [366, 333] width 176 height 26
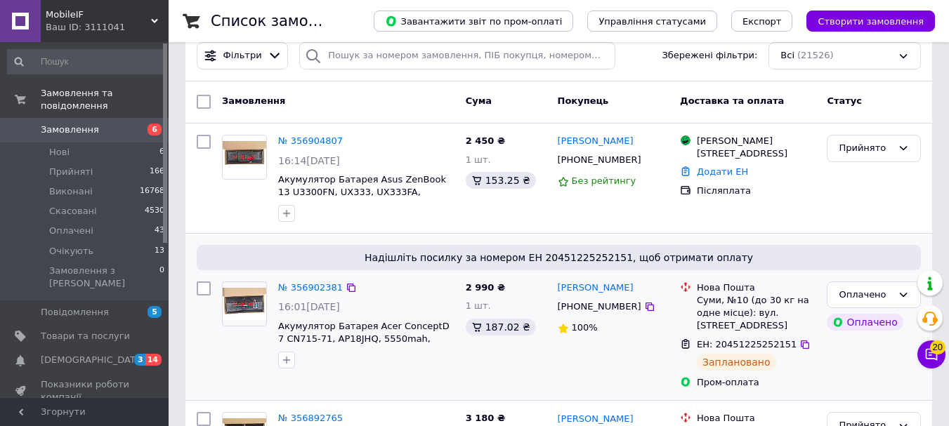
click at [328, 378] on div "№ 356902381 16:01[DATE] Акумулятор Батарея Acer ConceptD 7 CN715-71, AP18JHQ, 5…" at bounding box center [338, 335] width 244 height 119
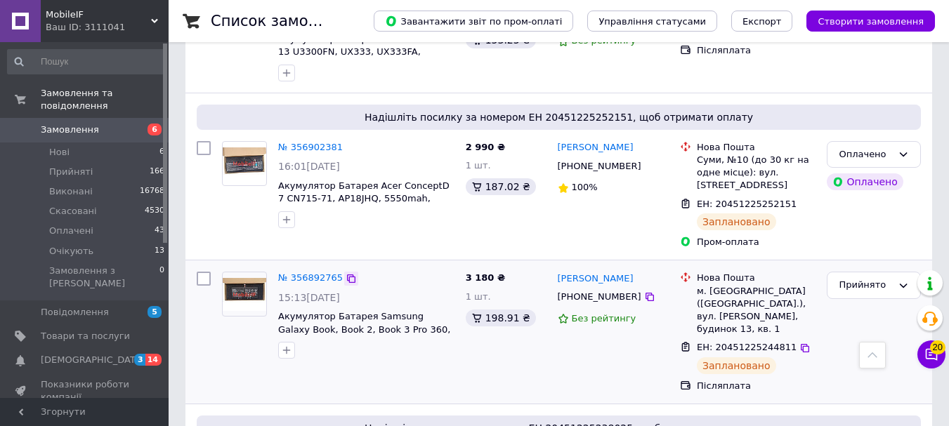
click at [344, 274] on div at bounding box center [351, 279] width 14 height 14
click at [329, 274] on link "№ 356892765" at bounding box center [310, 277] width 65 height 11
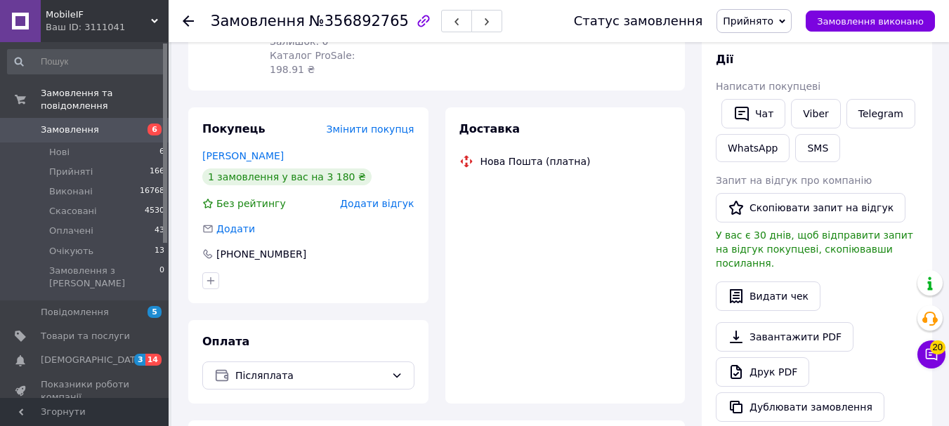
scroll to position [70, 0]
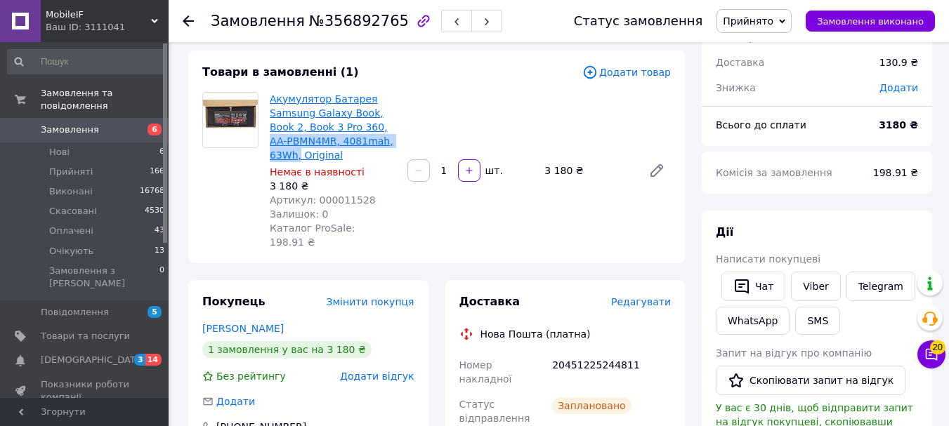
drag, startPoint x: 395, startPoint y: 143, endPoint x: 350, endPoint y: 128, distance: 47.3
click at [350, 128] on span "Акумулятор Батарея Samsung Galaxy Book, Book 2, Book 3 Pro 360, AA-PBMN4MR, 408…" at bounding box center [333, 127] width 126 height 70
copy link "AA-PBMN4MR, 4081mah, 63Wh,"
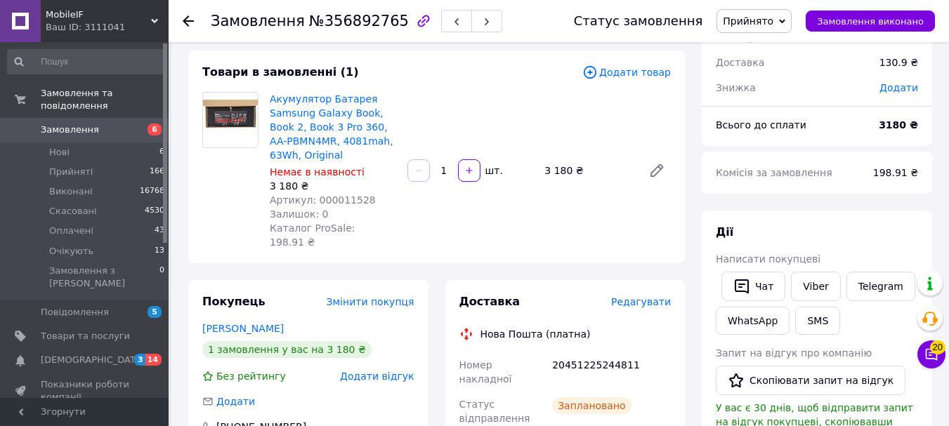
click at [80, 124] on span "Замовлення" at bounding box center [70, 130] width 58 height 13
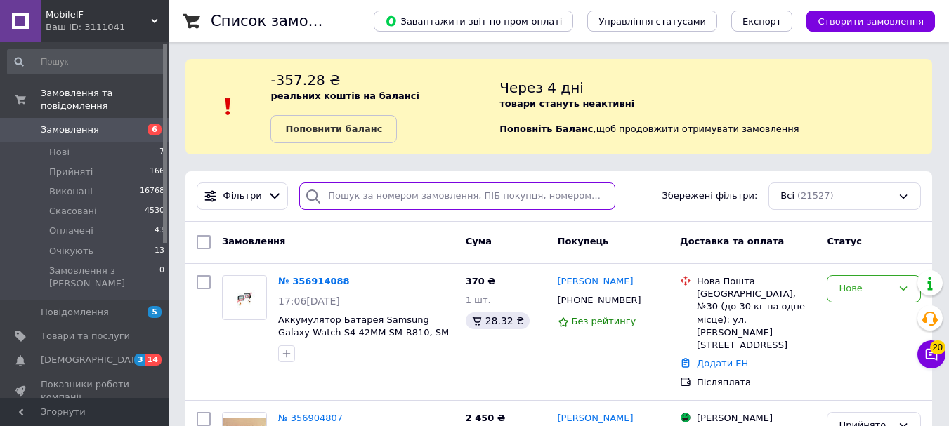
click at [383, 199] on input "search" at bounding box center [456, 196] width 315 height 27
click at [385, 199] on input "search" at bounding box center [456, 196] width 315 height 27
click at [384, 200] on input "1126" at bounding box center [456, 196] width 315 height 27
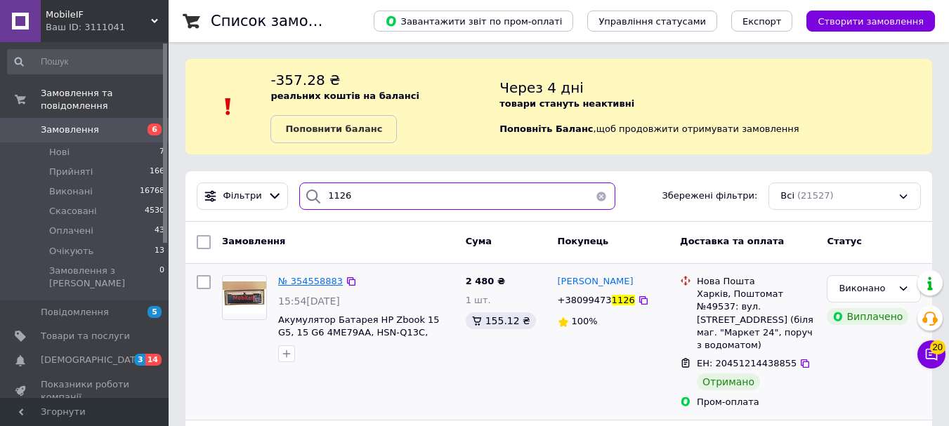
type input "1126"
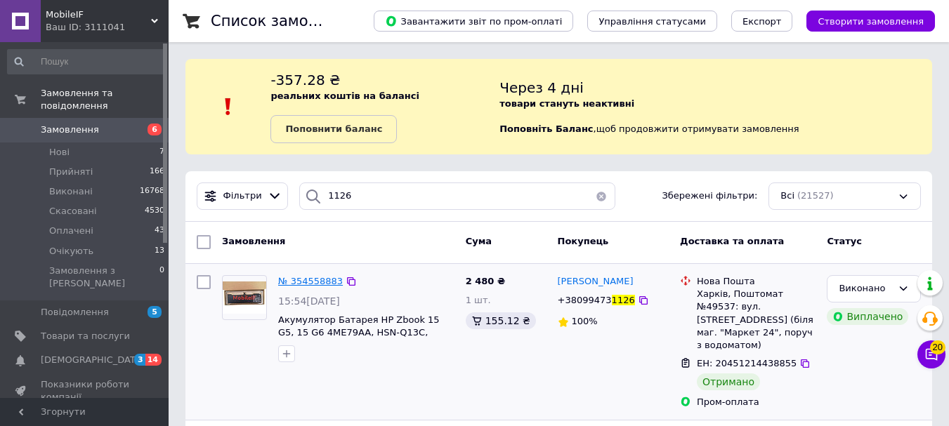
click at [312, 279] on span "№ 354558883" at bounding box center [310, 281] width 65 height 11
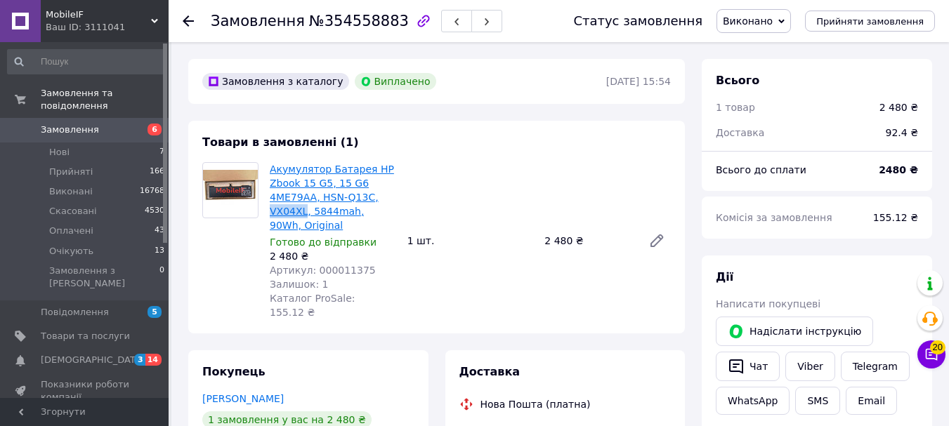
drag, startPoint x: 267, startPoint y: 206, endPoint x: 303, endPoint y: 211, distance: 36.1
click at [303, 211] on div "Акумулятор Батарея HP Zbook 15 G5, 15 G6 4ME79AA, HSN-Q13C, VX04XL, 5844mah, 90…" at bounding box center [333, 240] width 138 height 163
copy link "VX04XL"
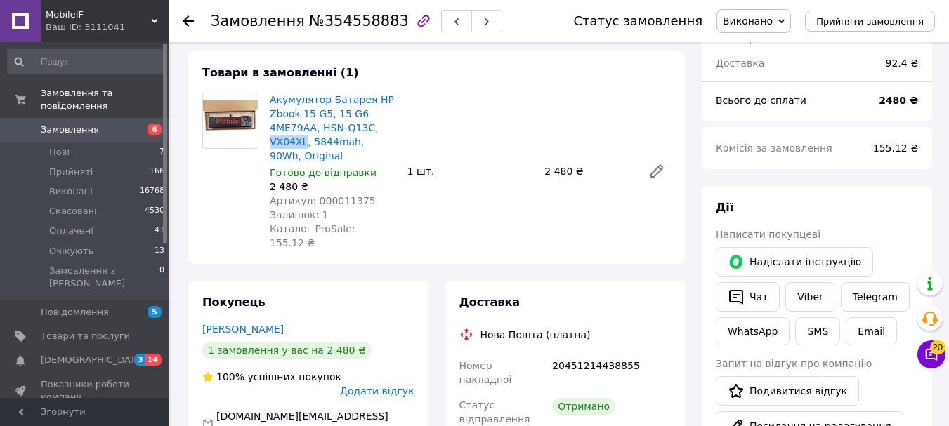
scroll to position [70, 0]
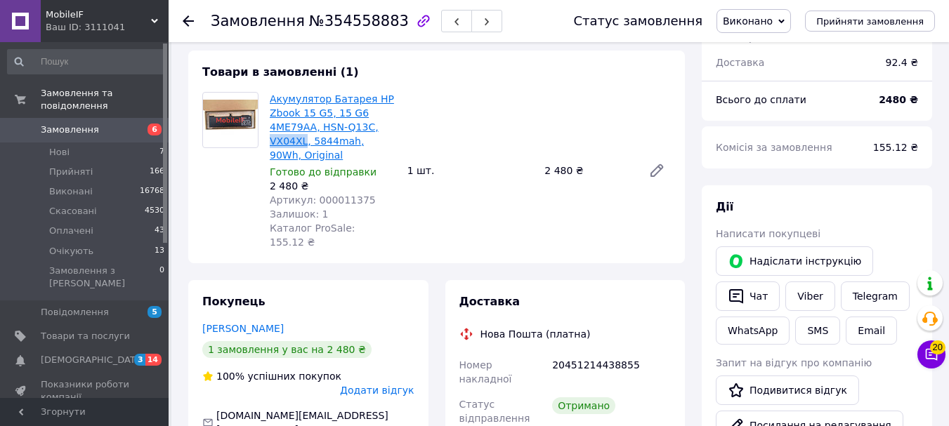
copy link "VX04XL"
click at [93, 330] on span "Товари та послуги" at bounding box center [85, 336] width 89 height 13
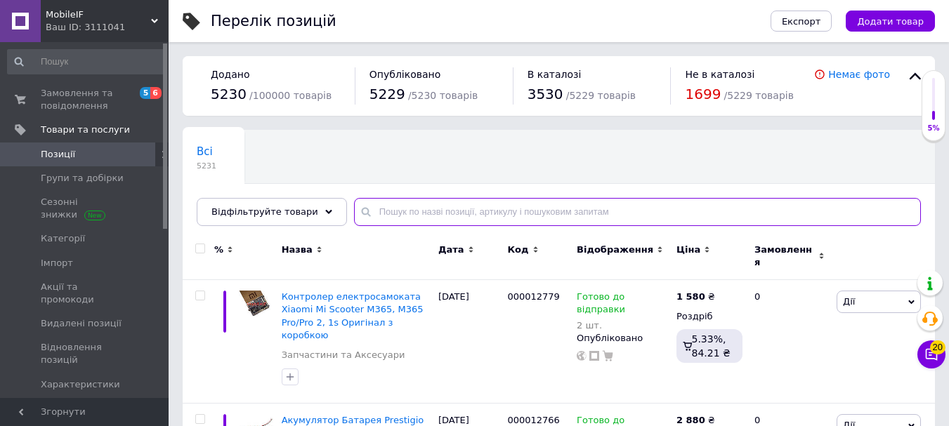
click at [387, 198] on input "text" at bounding box center [637, 212] width 567 height 28
paste input "VX04XL"
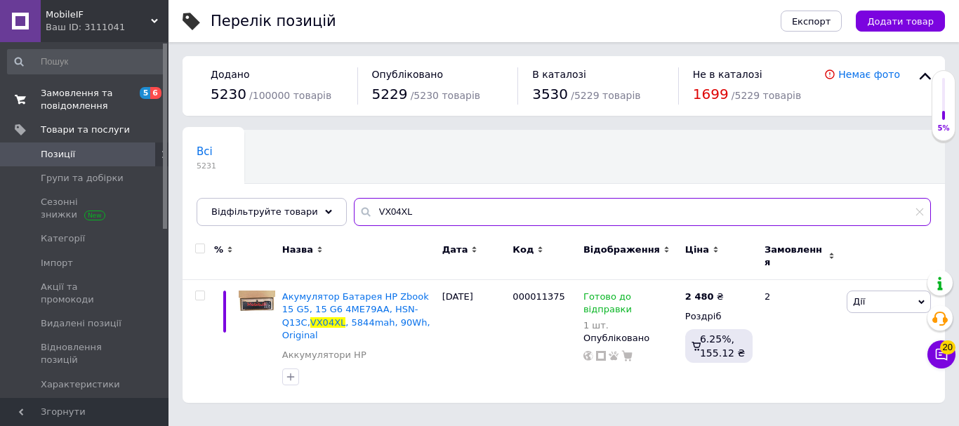
type input "VX04XL"
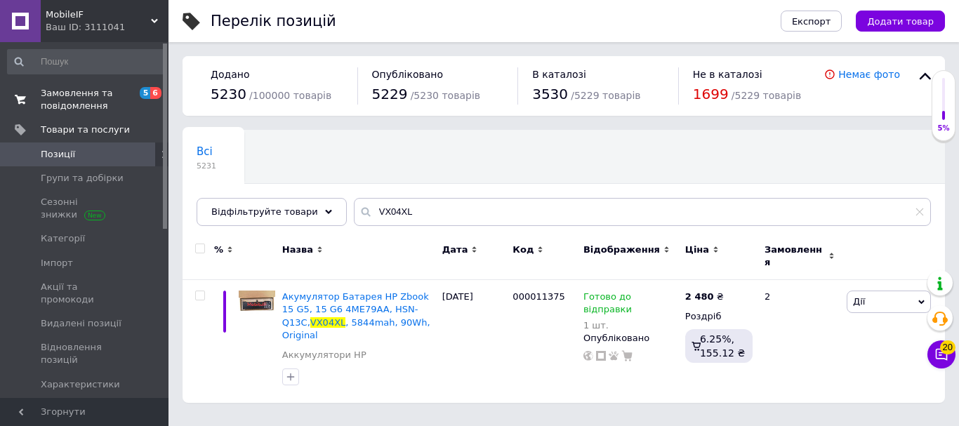
click at [76, 114] on link "Замовлення та повідомлення 5 6" at bounding box center [86, 99] width 173 height 37
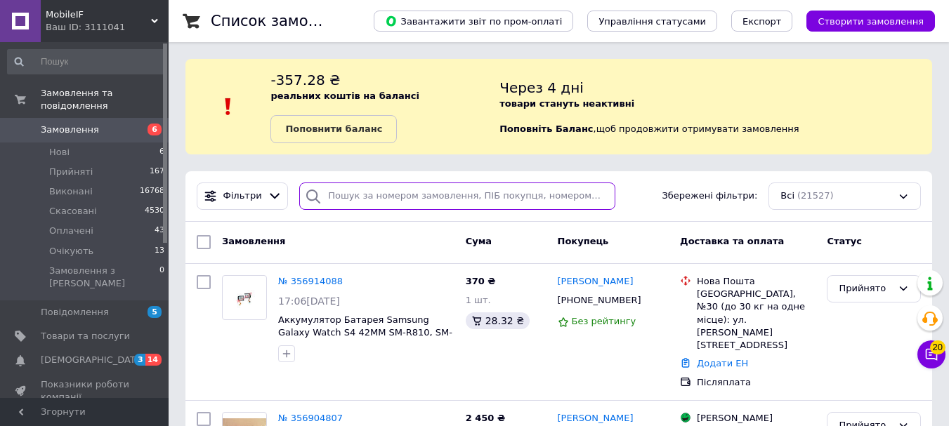
click at [371, 189] on input "search" at bounding box center [456, 196] width 315 height 27
click at [371, 196] on input "search" at bounding box center [456, 196] width 315 height 27
click at [372, 196] on input "11125" at bounding box center [456, 196] width 315 height 27
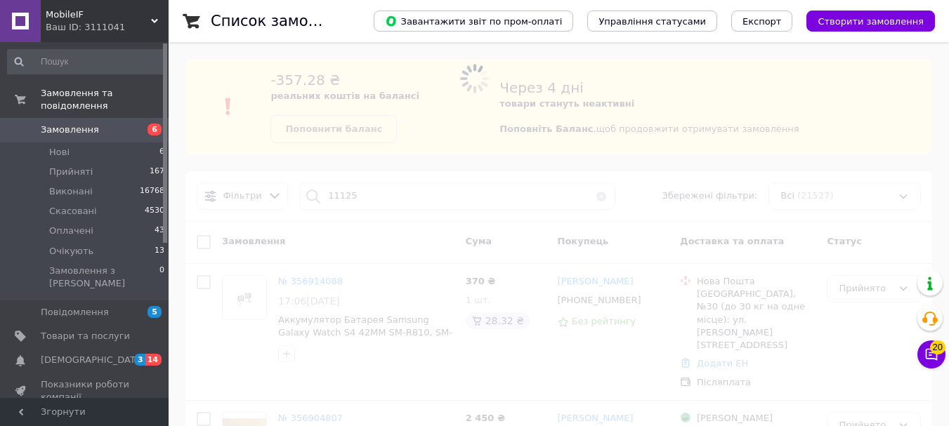
click at [369, 193] on span at bounding box center [474, 213] width 949 height 426
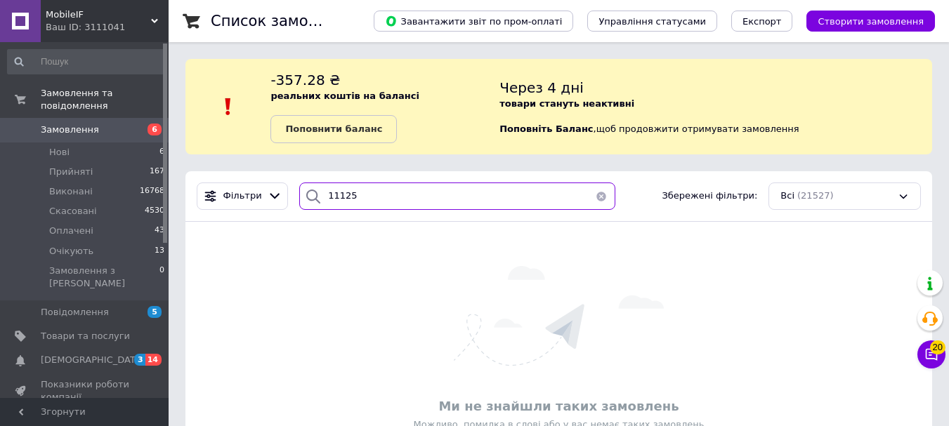
click at [358, 196] on input "11125" at bounding box center [456, 196] width 315 height 27
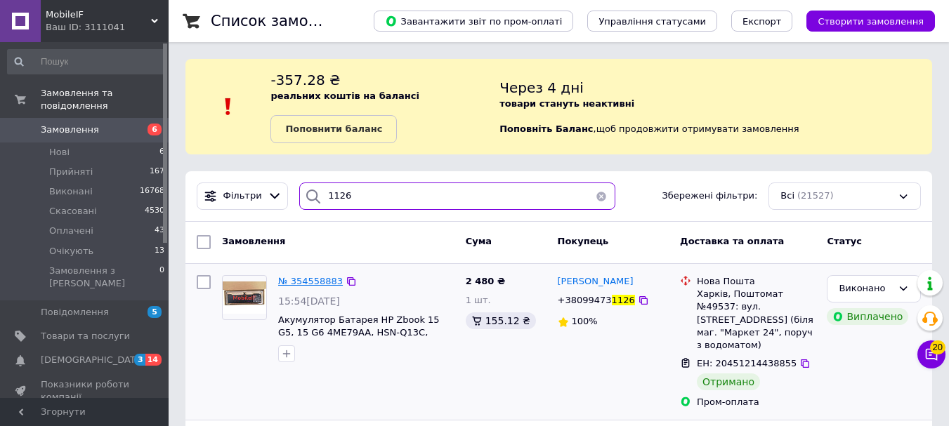
type input "1126"
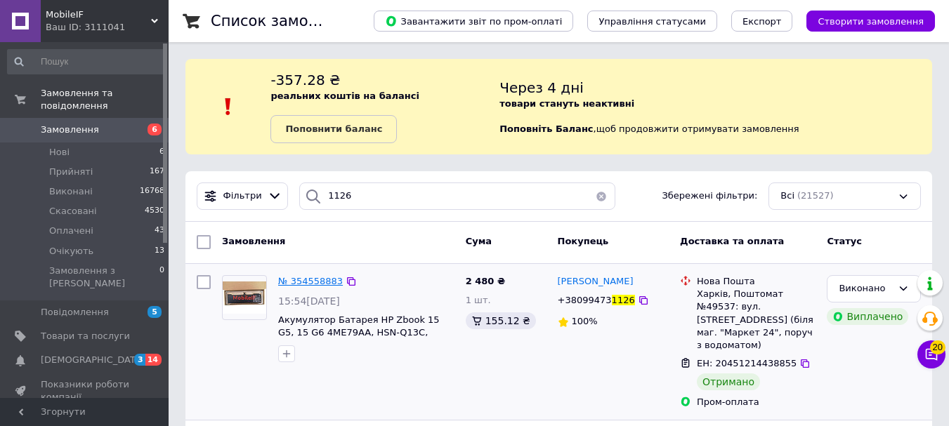
click at [301, 277] on span "№ 354558883" at bounding box center [310, 281] width 65 height 11
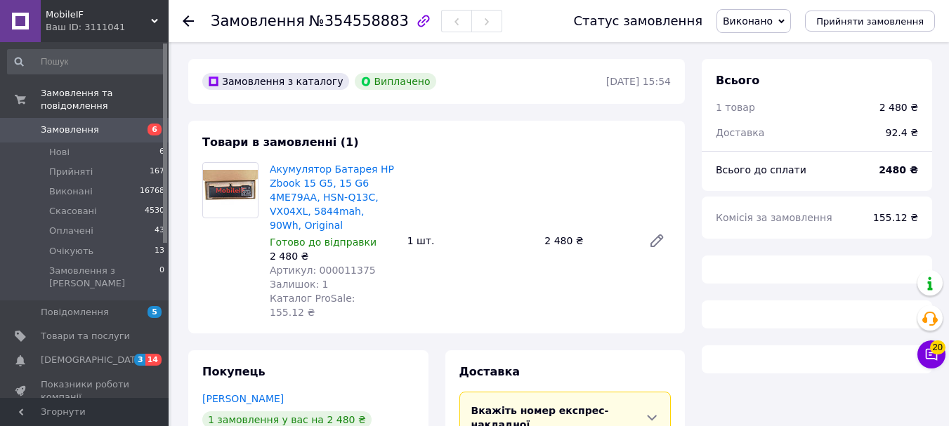
click at [321, 28] on span "№354558883" at bounding box center [359, 21] width 100 height 17
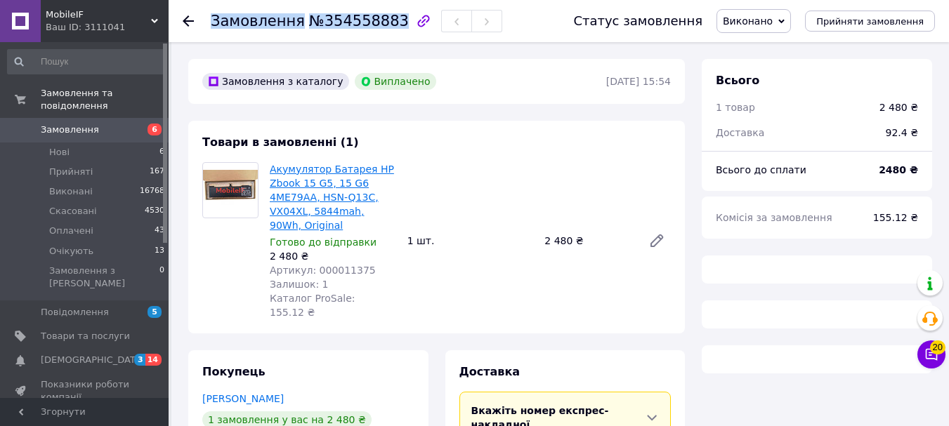
copy h1 "Замовлення №354558883"
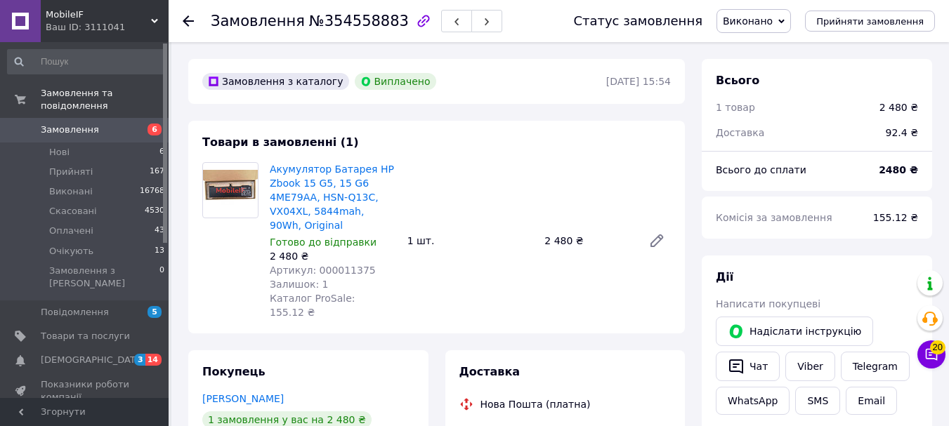
click at [595, 364] on div "Доставка" at bounding box center [565, 372] width 212 height 16
click at [99, 124] on span "Замовлення" at bounding box center [85, 130] width 89 height 13
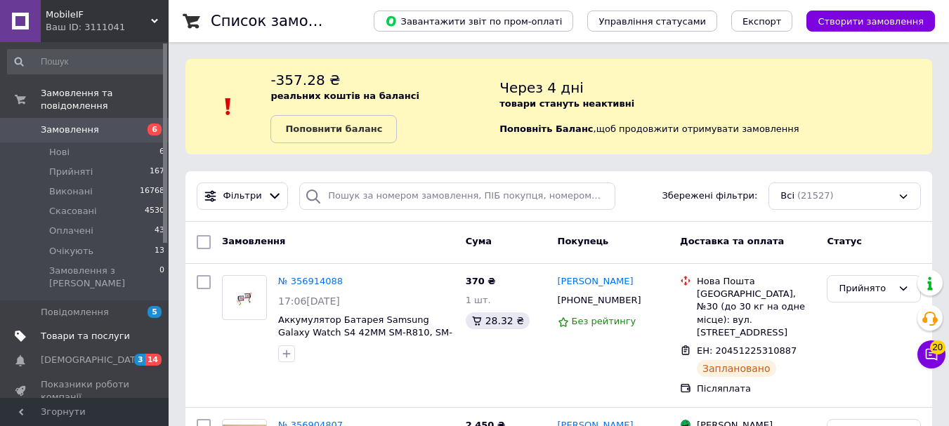
click at [80, 330] on span "Товари та послуги" at bounding box center [85, 336] width 89 height 13
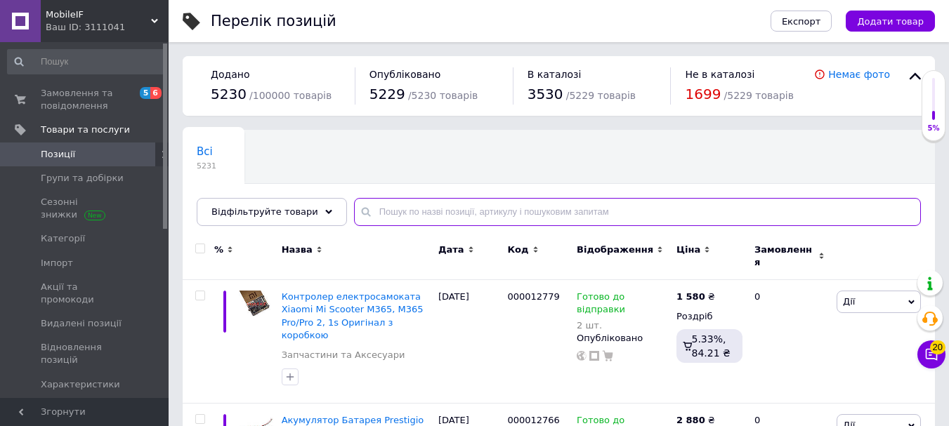
click at [400, 206] on input "text" at bounding box center [637, 212] width 567 height 28
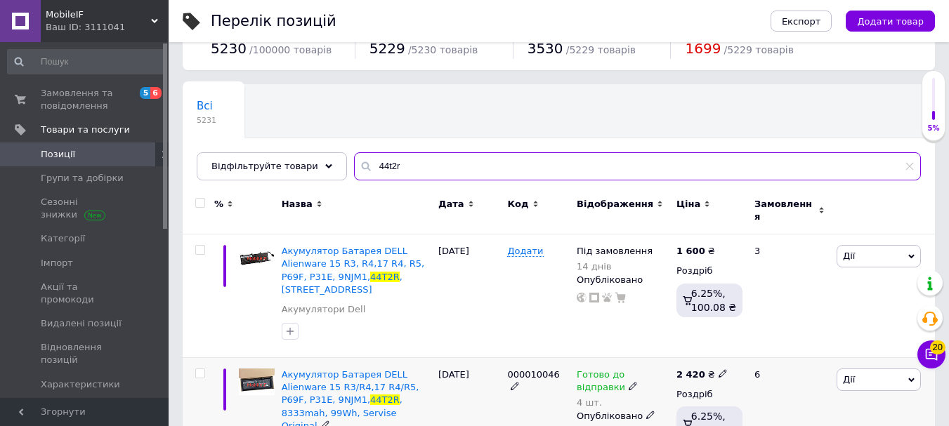
scroll to position [70, 0]
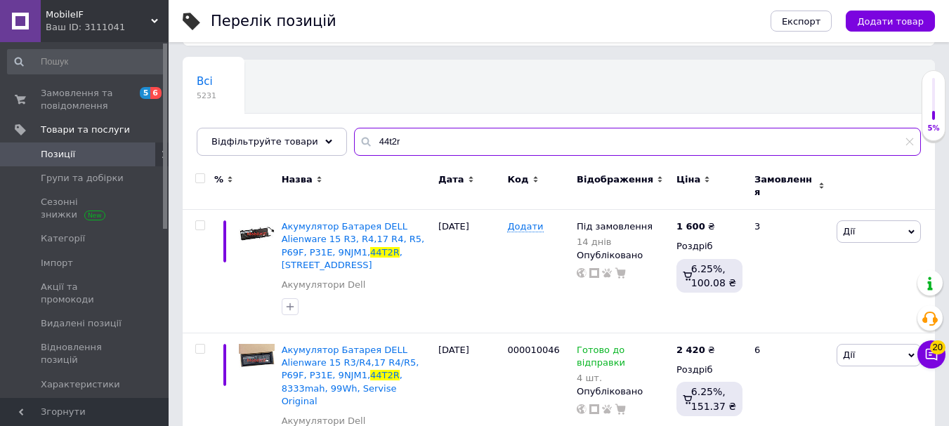
type input "44t2r"
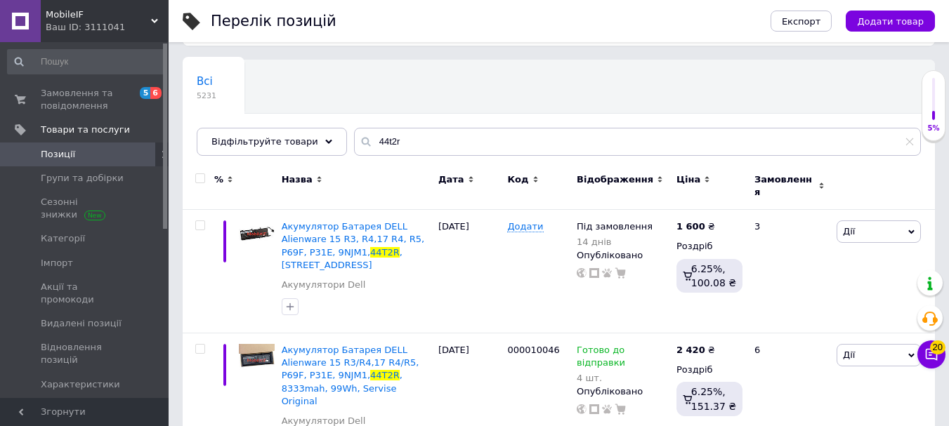
drag, startPoint x: 455, startPoint y: 165, endPoint x: 450, endPoint y: 158, distance: 8.6
click at [454, 165] on div "Дата" at bounding box center [470, 186] width 70 height 47
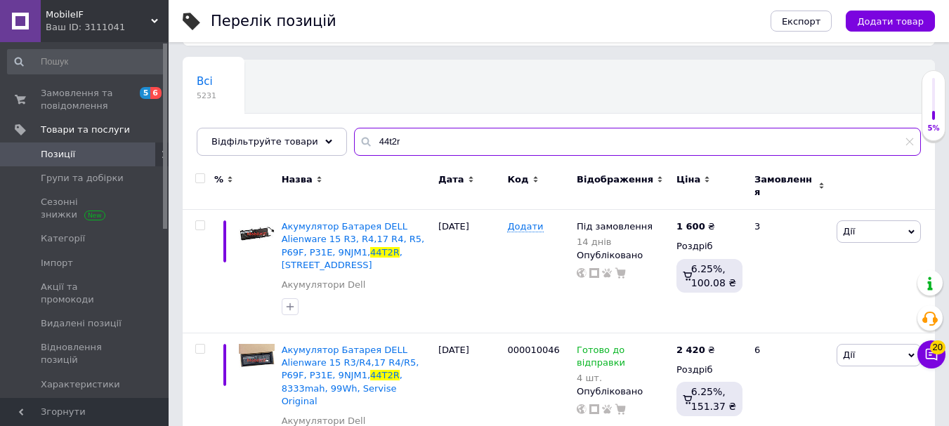
click at [447, 149] on input "44t2r" at bounding box center [637, 142] width 567 height 28
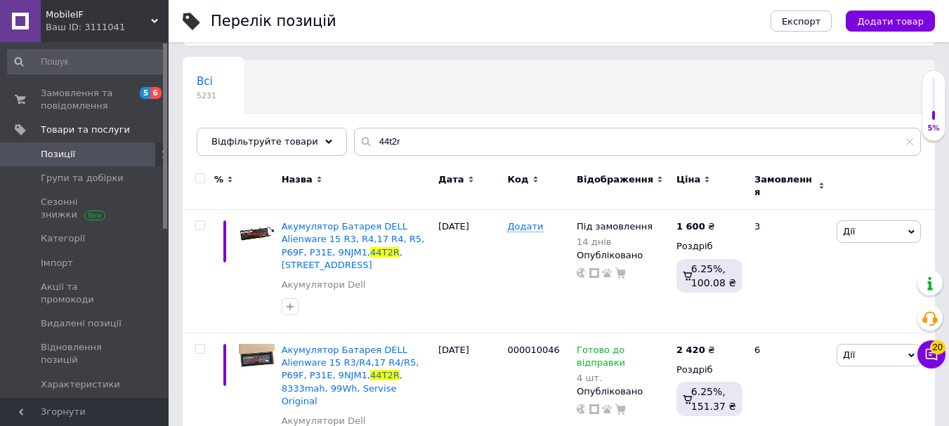
click at [95, 402] on span "[DEMOGRAPHIC_DATA]" at bounding box center [85, 408] width 89 height 13
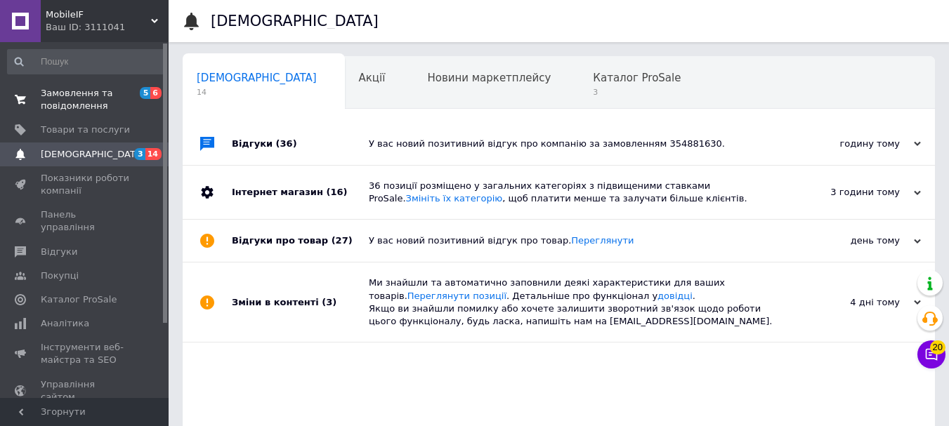
click at [93, 99] on span "Замовлення та повідомлення" at bounding box center [85, 99] width 89 height 25
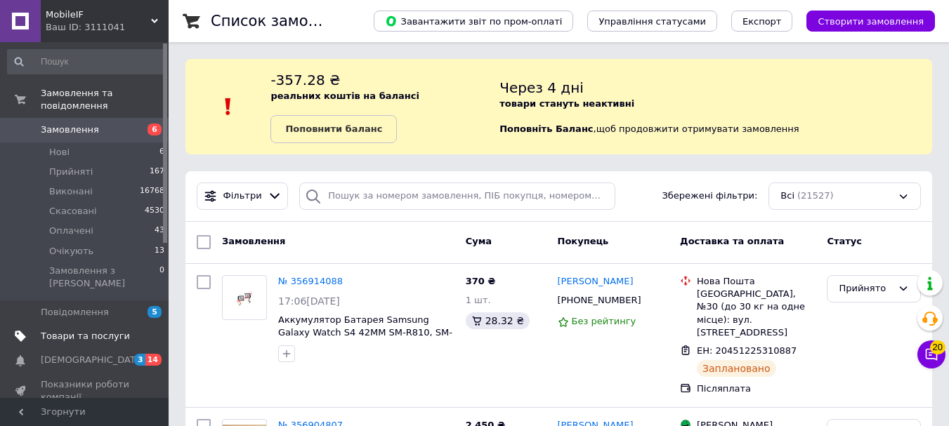
click at [89, 330] on span "Товари та послуги" at bounding box center [85, 336] width 89 height 13
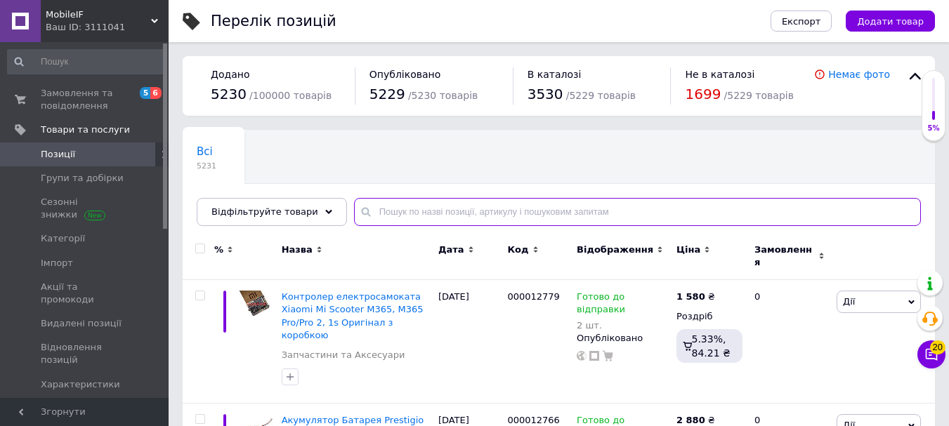
click at [402, 212] on input "text" at bounding box center [637, 212] width 567 height 28
paste input "L24B3PF2"
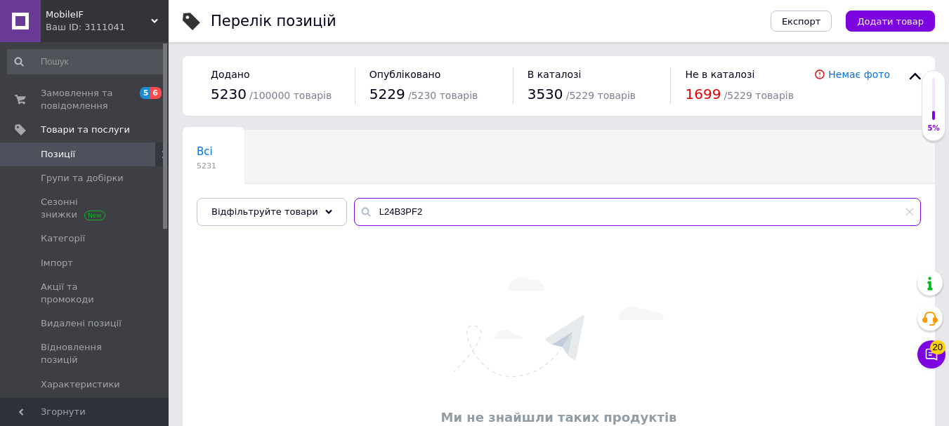
type input "L24B3PF2"
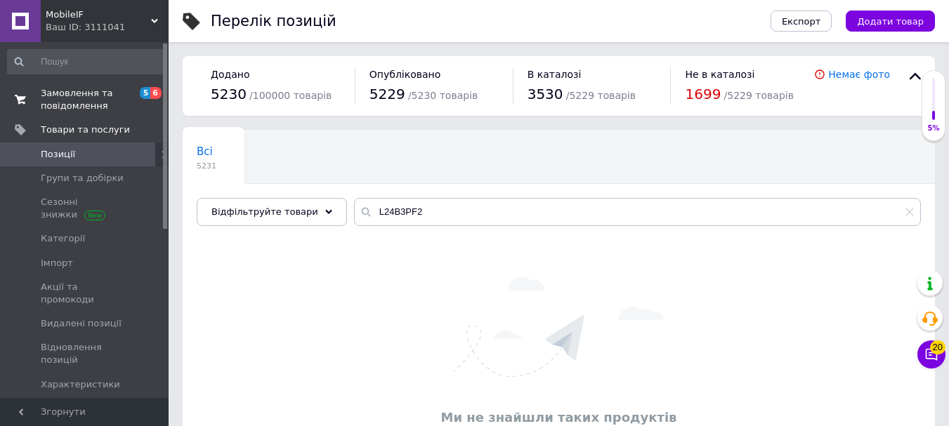
click at [39, 103] on span at bounding box center [20, 99] width 41 height 25
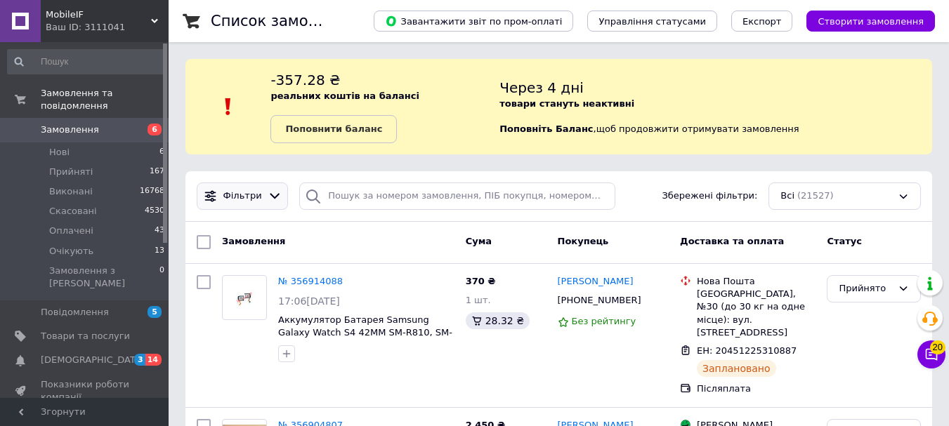
click at [265, 190] on div at bounding box center [275, 196] width 20 height 15
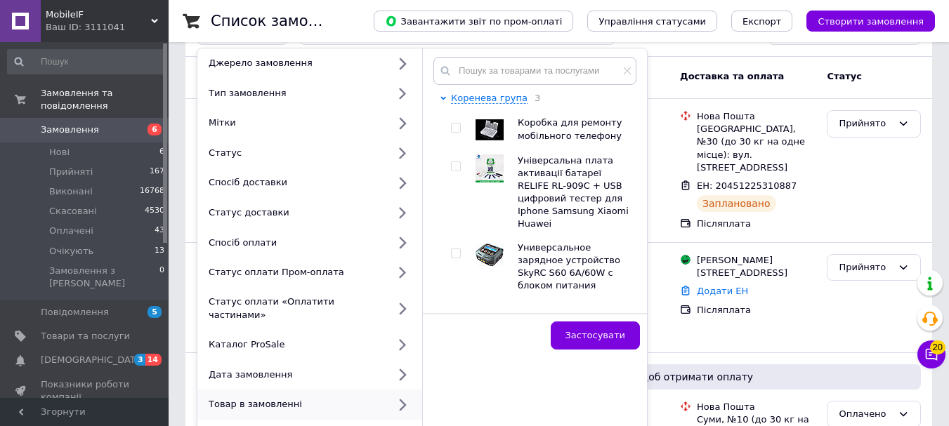
scroll to position [140, 0]
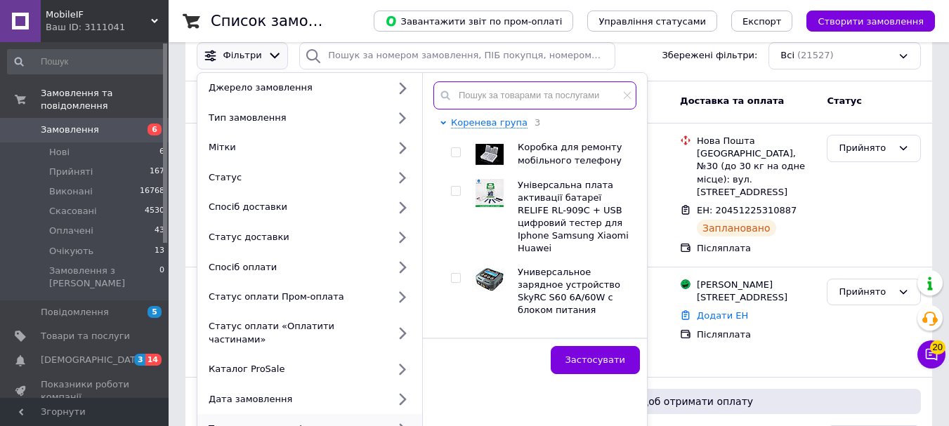
click at [510, 102] on input "text" at bounding box center [534, 95] width 203 height 28
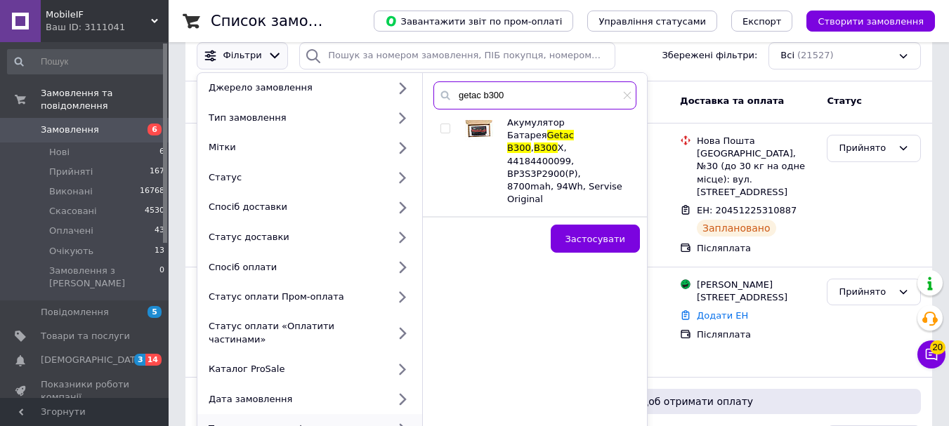
type input "getac b300"
click at [449, 131] on span at bounding box center [445, 129] width 10 height 10
click at [449, 131] on input "checkbox" at bounding box center [444, 128] width 9 height 9
checkbox input "true"
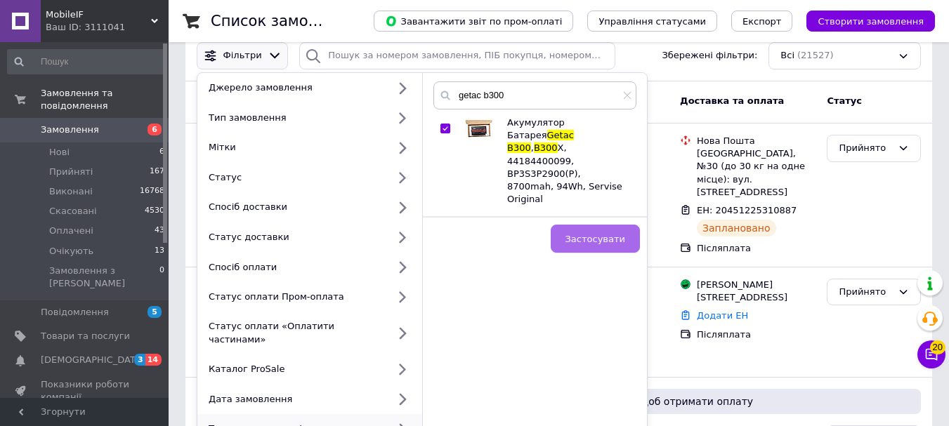
click at [614, 225] on button "Застосувати" at bounding box center [595, 239] width 89 height 28
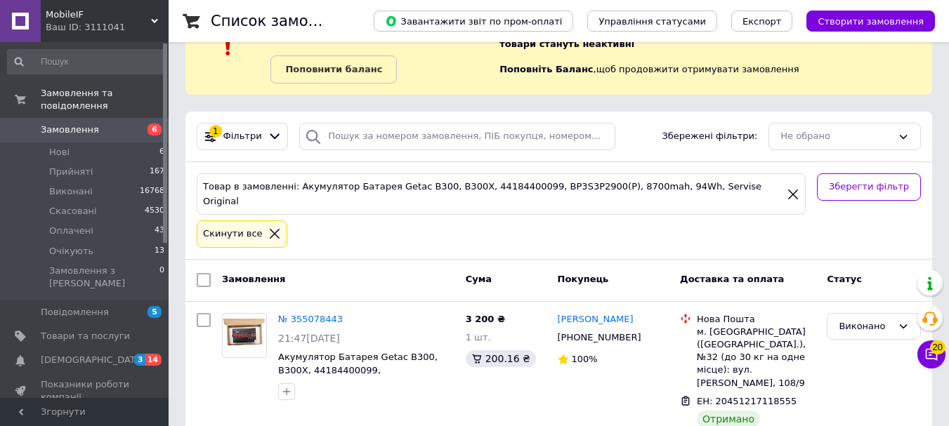
scroll to position [140, 0]
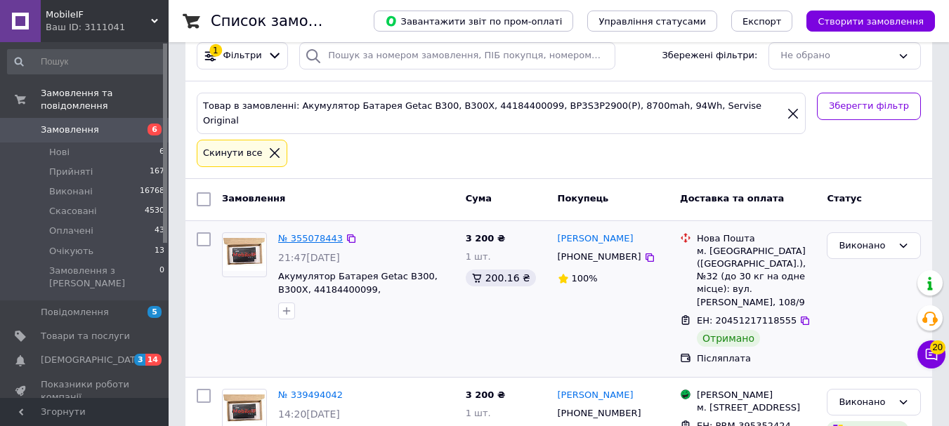
click at [287, 233] on link "№ 355078443" at bounding box center [310, 238] width 65 height 11
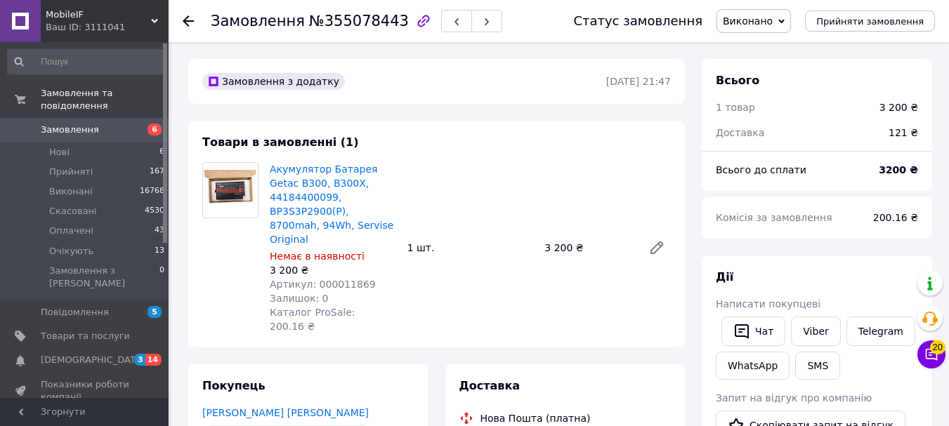
click at [392, 179] on span "Акумулятор Батарея Getac B300, B300X, 44184400099, BP3S3P2900(P), 8700mah, 94Wh…" at bounding box center [333, 204] width 126 height 84
click at [274, 187] on link "Акумулятор Батарея Getac B300, B300X, 44184400099, BP3S3P2900(P), 8700mah, 94Wh…" at bounding box center [332, 204] width 124 height 81
click at [84, 330] on span "Товари та послуги" at bounding box center [85, 336] width 89 height 13
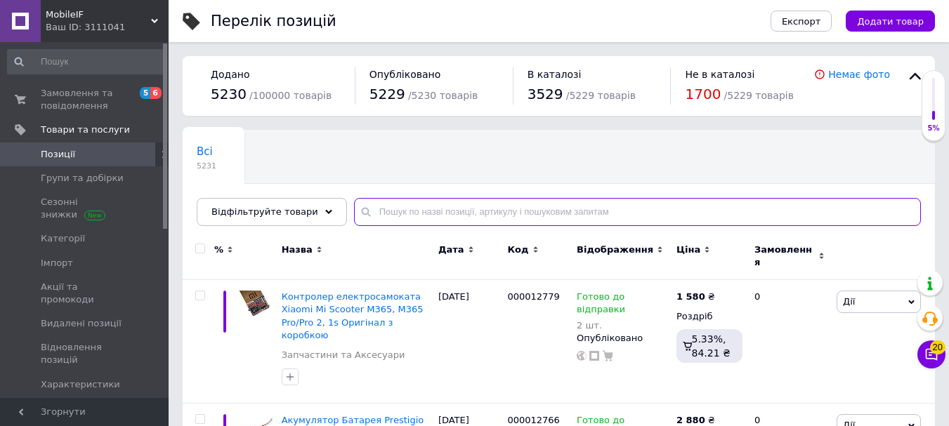
click at [405, 220] on input "text" at bounding box center [637, 212] width 567 height 28
paste input "44184400099"
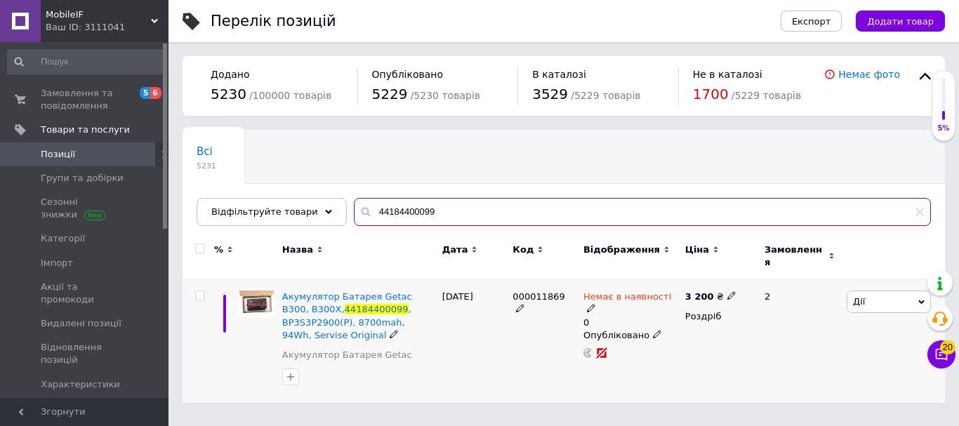
type input "44184400099"
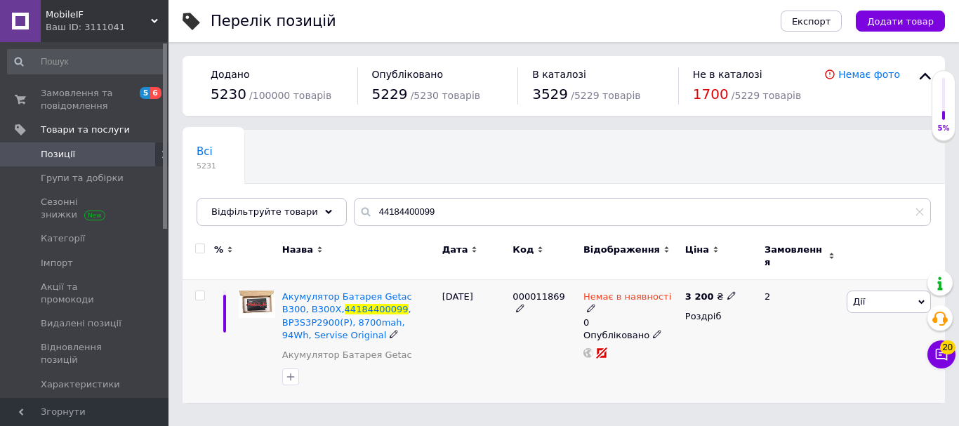
click at [638, 291] on span "Немає в наявності" at bounding box center [628, 298] width 88 height 15
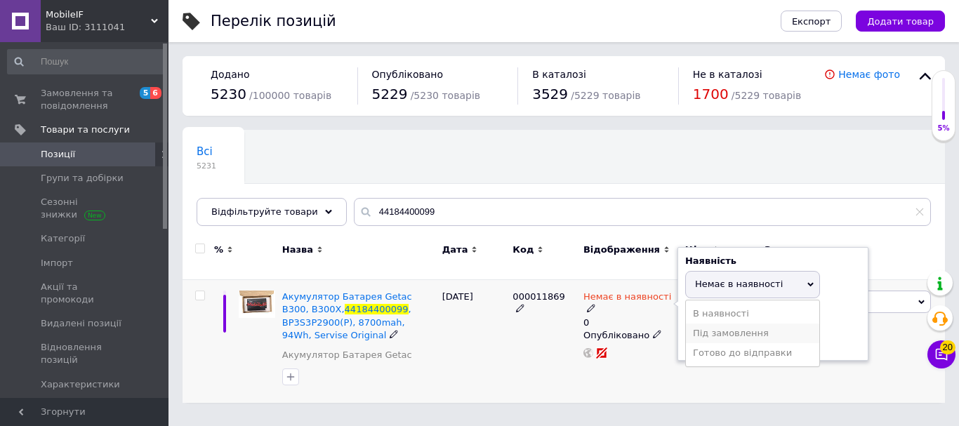
click at [699, 324] on li "Під замовлення" at bounding box center [752, 334] width 133 height 20
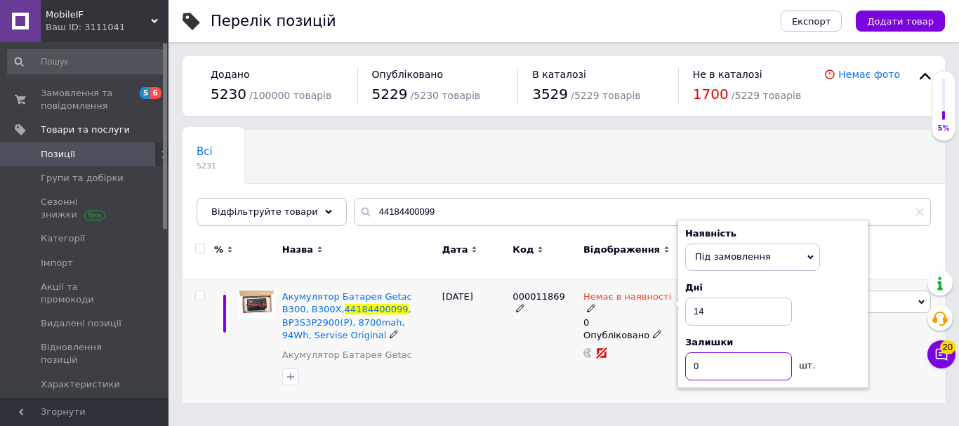
click at [698, 362] on input "0" at bounding box center [738, 366] width 107 height 28
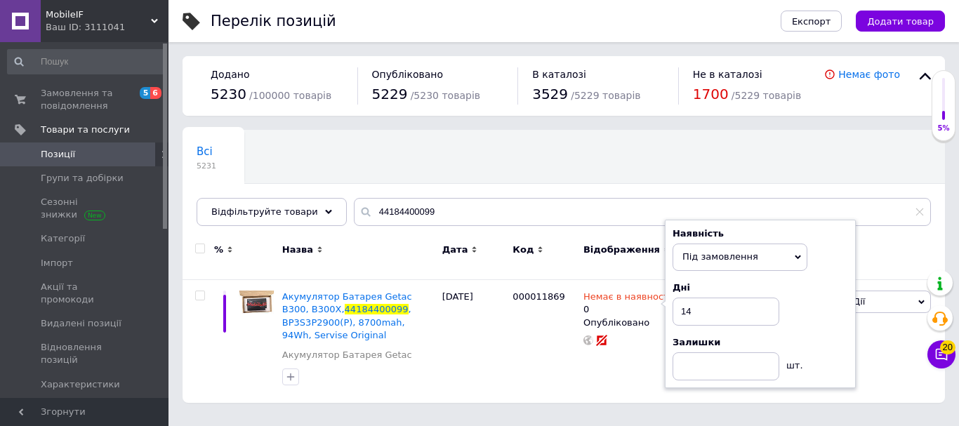
click at [624, 384] on div "Перелік позицій Експорт Додати товар Додано 5230 / 100000 товарів Опубліковано …" at bounding box center [564, 208] width 791 height 417
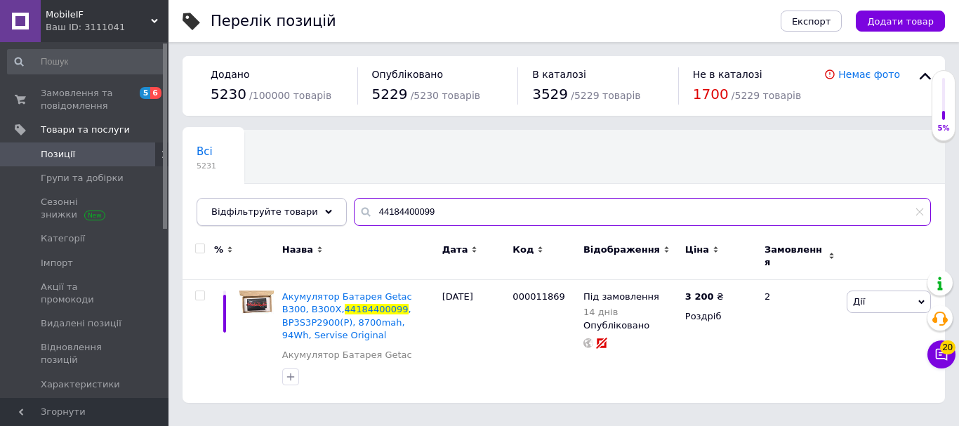
drag, startPoint x: 467, startPoint y: 211, endPoint x: 207, endPoint y: 204, distance: 259.9
click at [207, 204] on div "Відфільтруйте товари 44184400099" at bounding box center [564, 212] width 734 height 28
paste input "L22M4PC2"
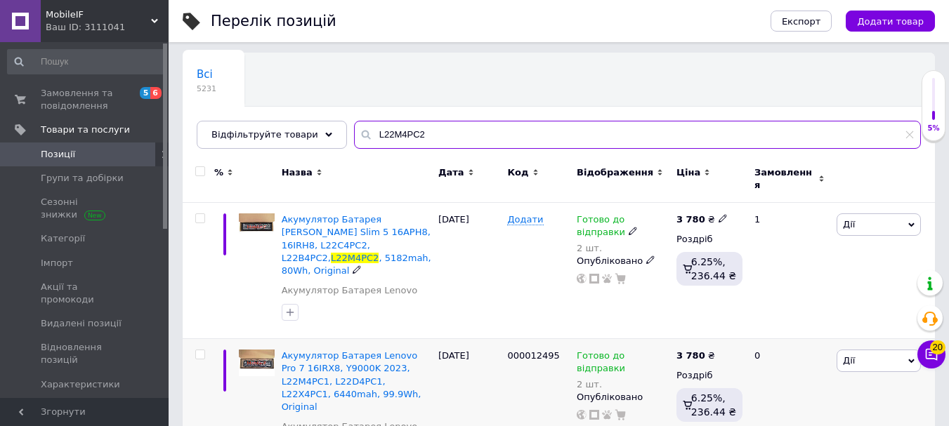
scroll to position [140, 0]
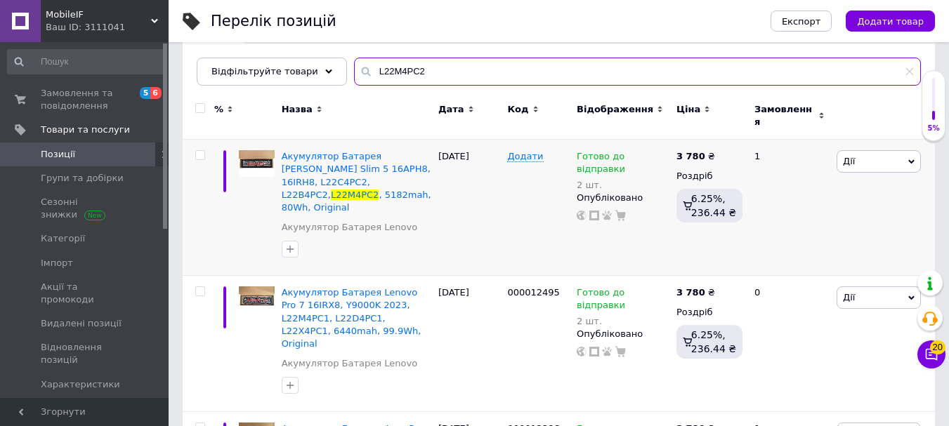
drag, startPoint x: 342, startPoint y: 74, endPoint x: 268, endPoint y: 133, distance: 94.4
click at [268, 74] on div "Відфільтруйте товари L22M4PC2" at bounding box center [559, 72] width 724 height 28
paste input "1M4PH1"
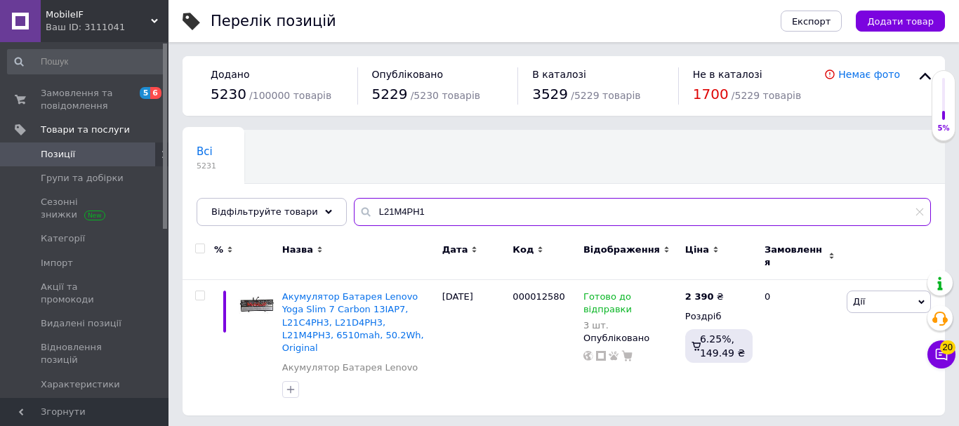
click at [434, 209] on input "L21M4PH1" at bounding box center [642, 212] width 577 height 28
paste input "L21B4PH1"
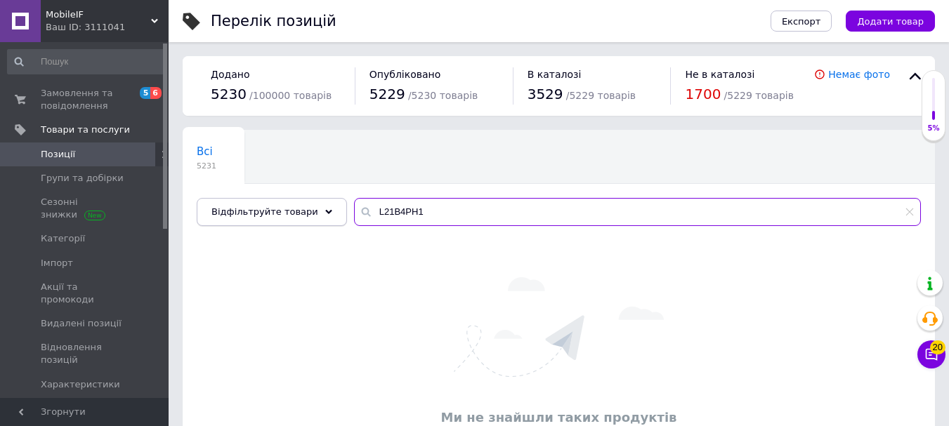
paste input "2D4PA0"
drag, startPoint x: 439, startPoint y: 209, endPoint x: 261, endPoint y: 209, distance: 177.6
click at [261, 209] on div "Відфільтруйте товари L21B4PH1" at bounding box center [559, 212] width 724 height 28
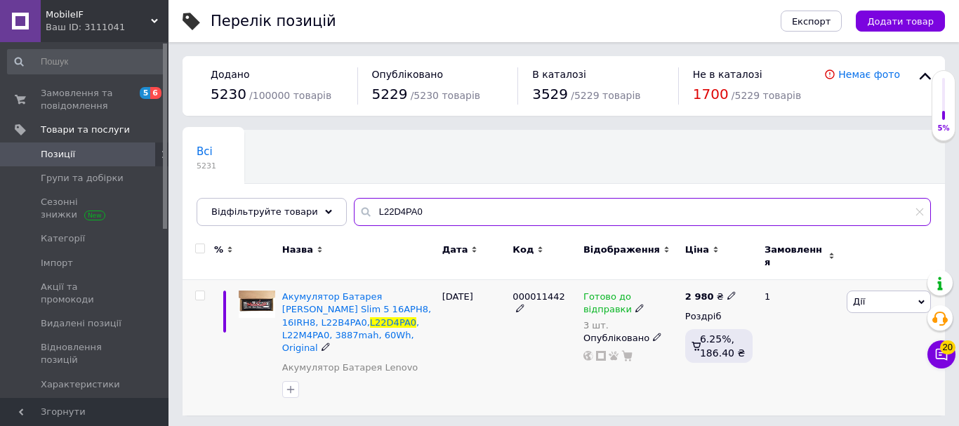
type input "L22D4PA0"
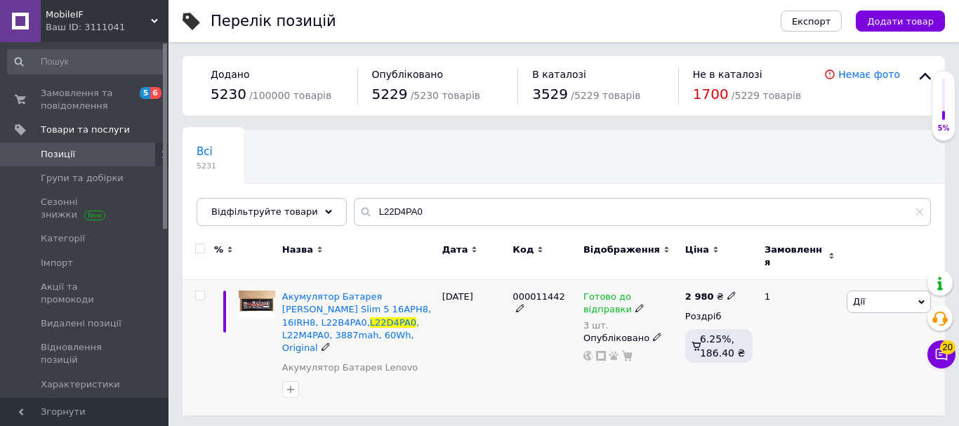
click at [727, 291] on icon at bounding box center [731, 295] width 8 height 8
click at [760, 272] on input "2980" at bounding box center [794, 281] width 107 height 28
type input "2780"
click at [701, 381] on div "2 980 ₴ Ціна 2780 Валюта ₴ $ EUR CHF GBP ¥ PLN ₸ MDL HUF KGS CNY TRY KRW lei Ро…" at bounding box center [719, 348] width 74 height 136
click at [67, 104] on span "Замовлення та повідомлення" at bounding box center [85, 99] width 89 height 25
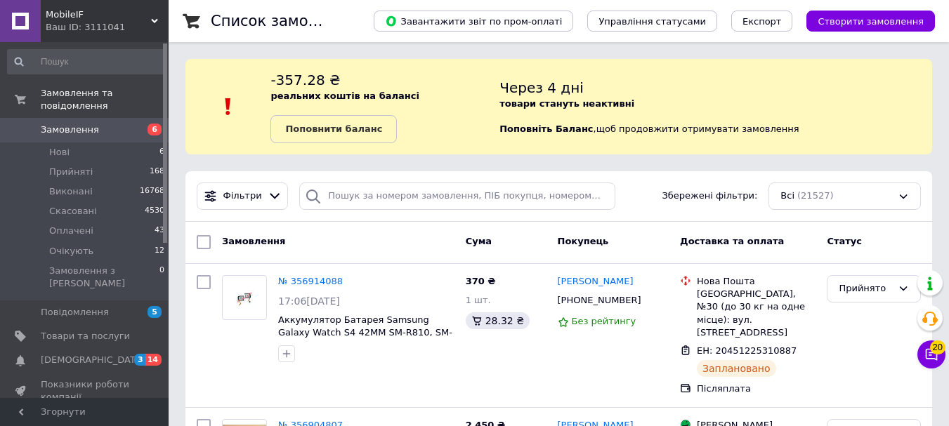
scroll to position [251, 0]
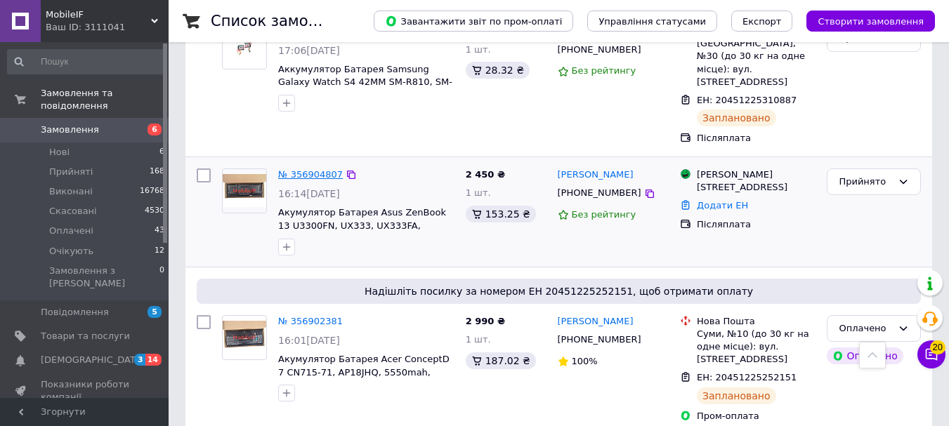
click at [294, 169] on link "№ 356904807" at bounding box center [310, 174] width 65 height 11
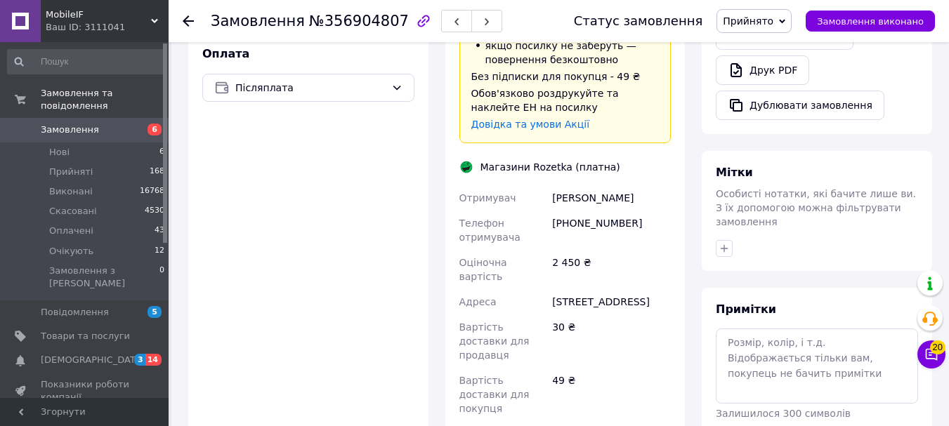
scroll to position [672, 0]
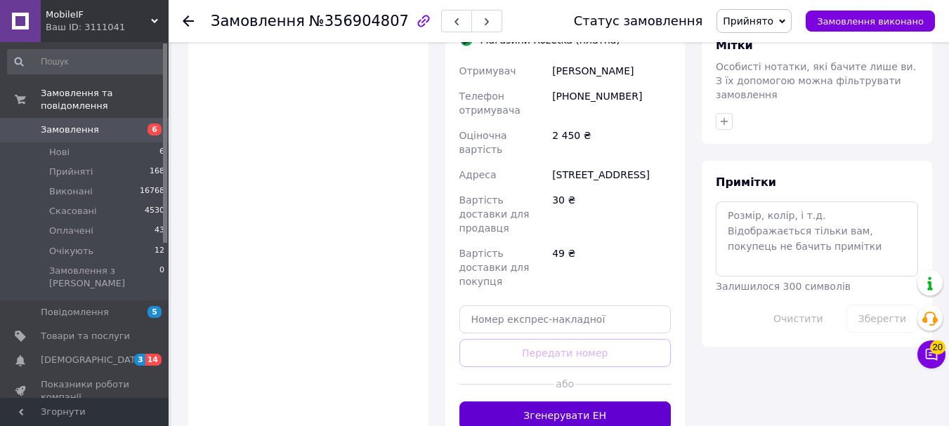
click at [520, 402] on button "Згенерувати ЕН" at bounding box center [565, 416] width 212 height 28
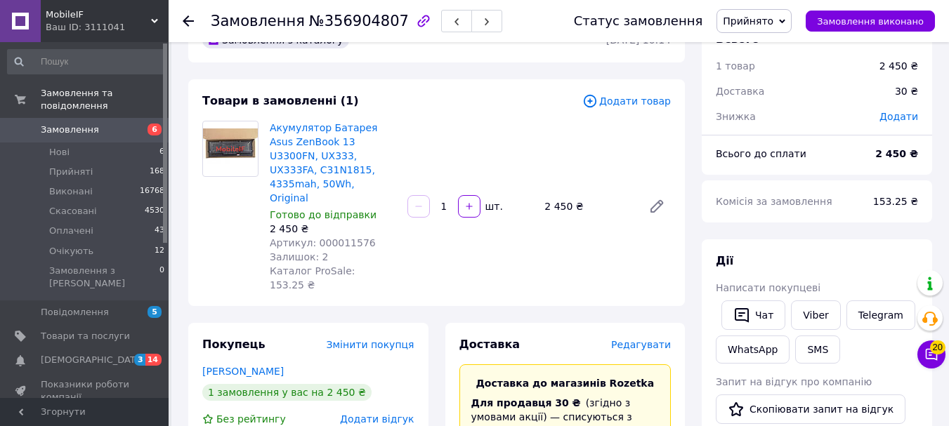
scroll to position [40, 0]
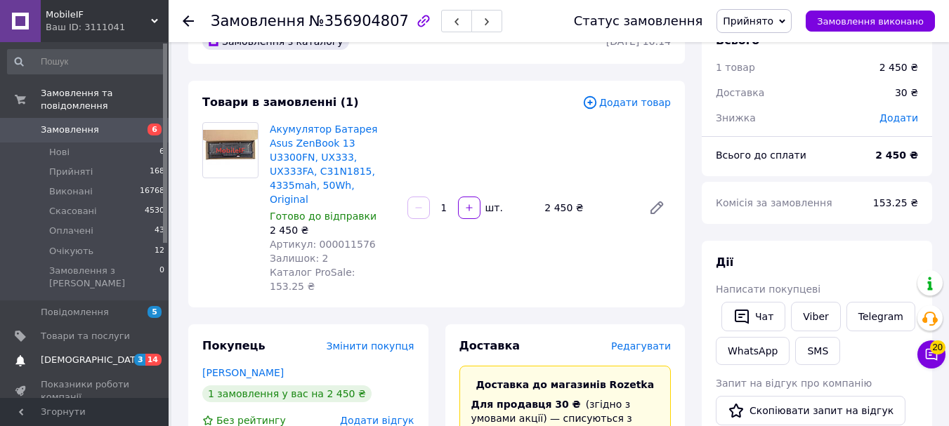
click at [90, 354] on span "[DEMOGRAPHIC_DATA]" at bounding box center [93, 360] width 104 height 13
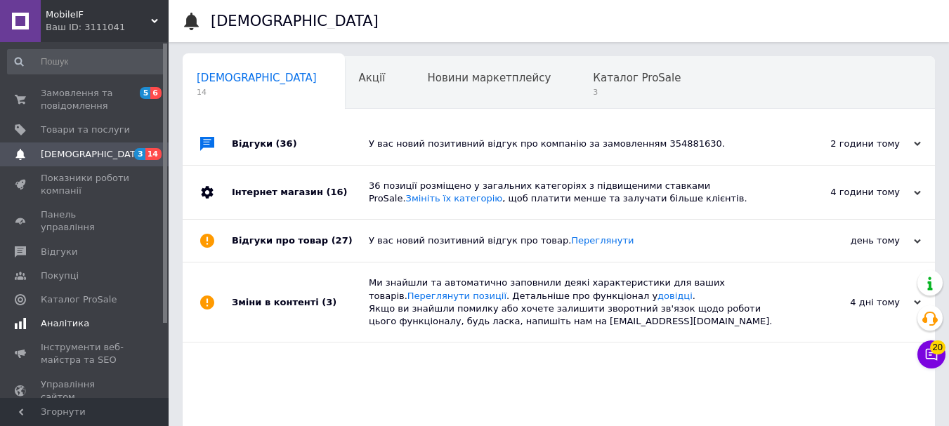
click at [81, 317] on span "Аналітика" at bounding box center [65, 323] width 48 height 13
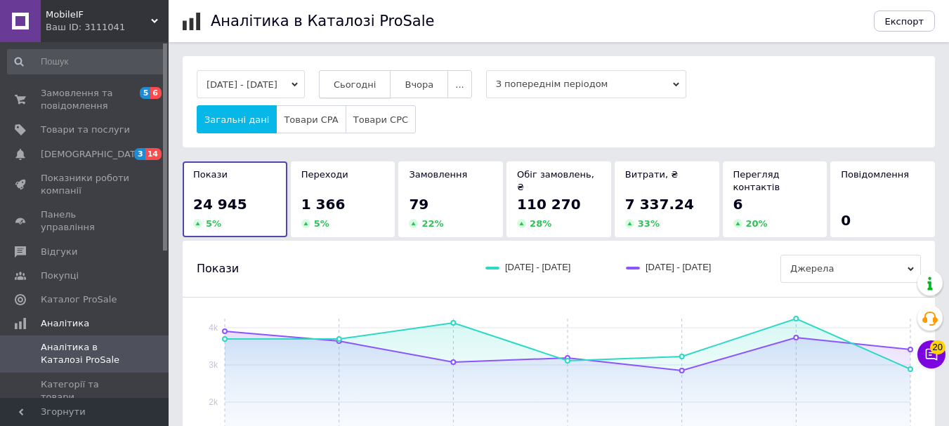
click at [375, 81] on span "Сьогодні" at bounding box center [355, 84] width 43 height 11
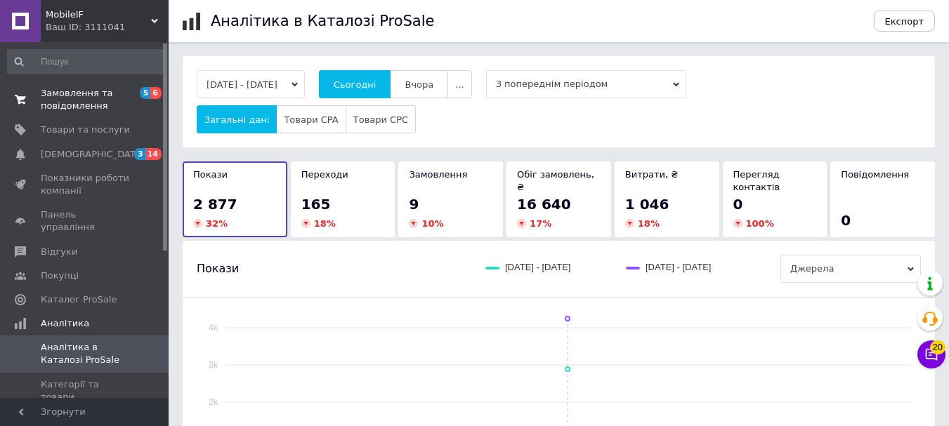
click at [109, 98] on span "Замовлення та повідомлення" at bounding box center [85, 99] width 89 height 25
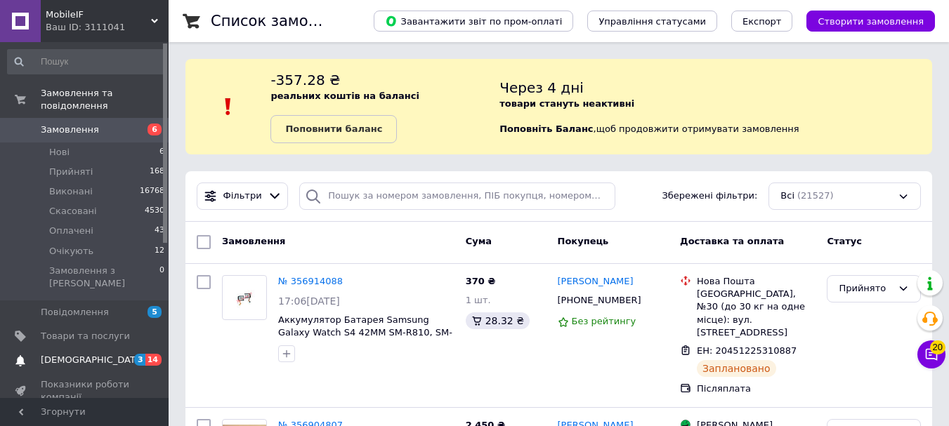
click at [86, 354] on span "[DEMOGRAPHIC_DATA]" at bounding box center [93, 360] width 104 height 13
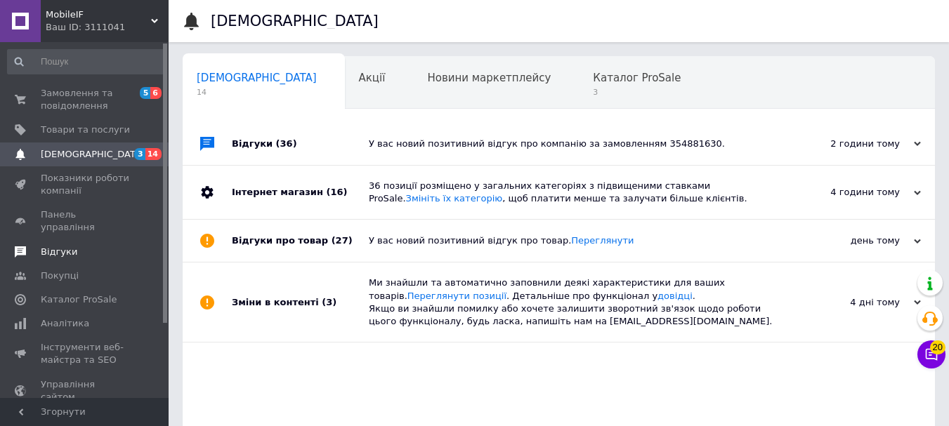
click at [67, 246] on span "Відгуки" at bounding box center [59, 252] width 37 height 13
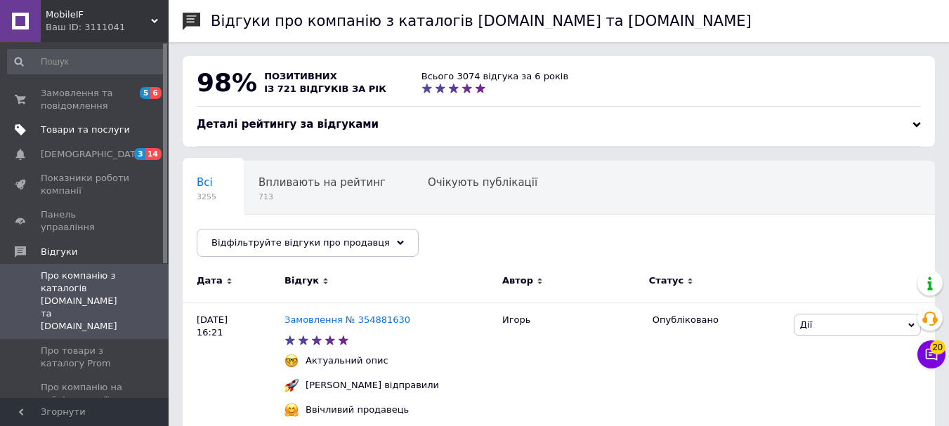
click at [61, 124] on span "Товари та послуги" at bounding box center [85, 130] width 89 height 13
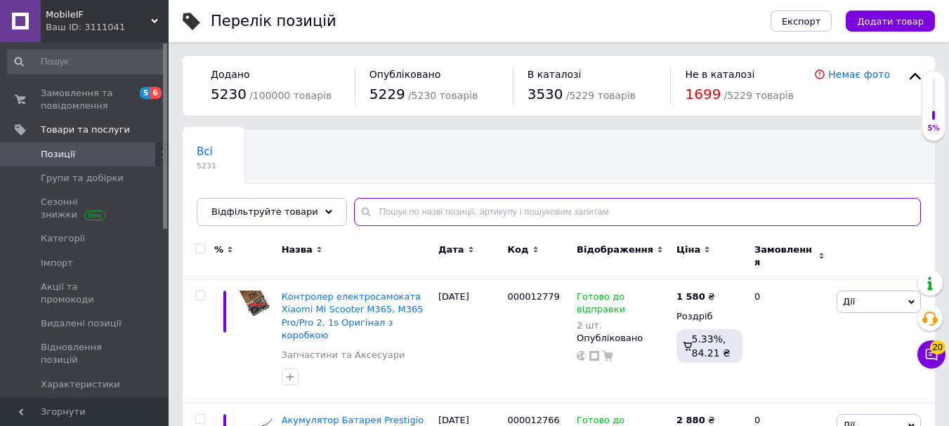
click at [473, 216] on input "text" at bounding box center [637, 212] width 567 height 28
paste input "C31N1816"
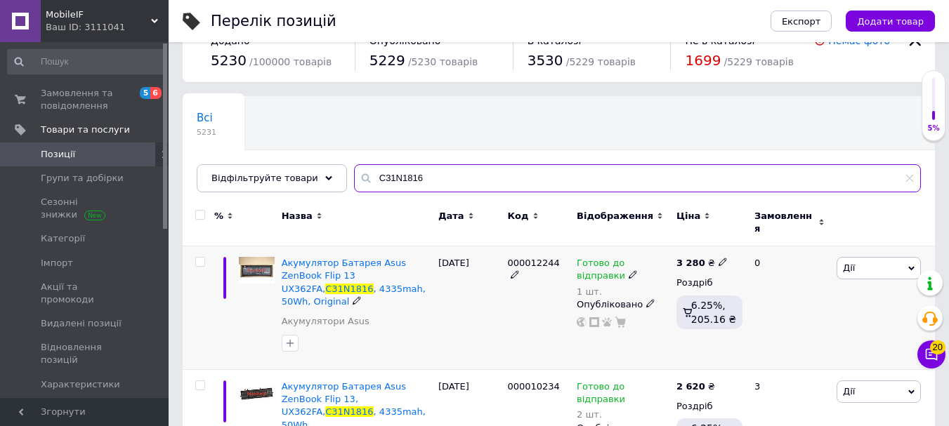
scroll to position [81, 0]
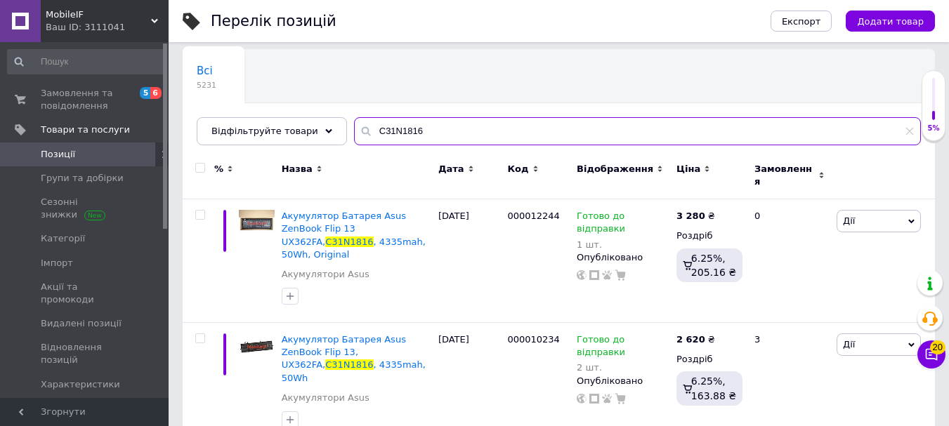
type input "C31N1816"
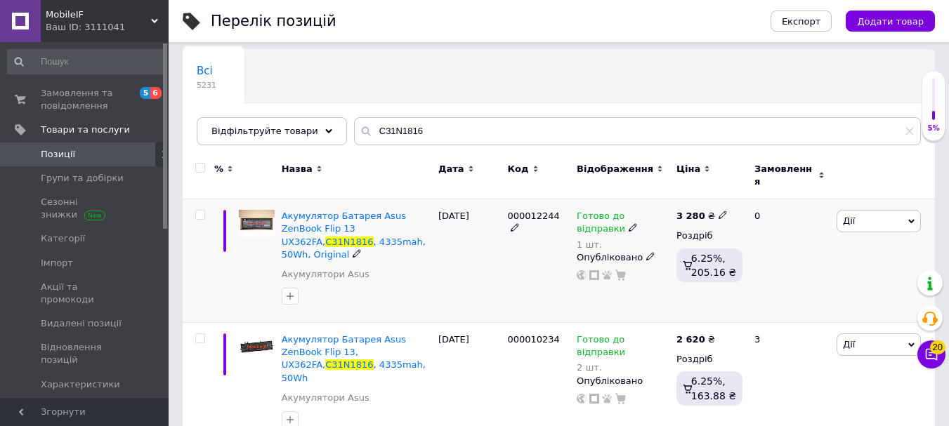
click at [718, 210] on span at bounding box center [722, 215] width 8 height 10
click at [753, 195] on input "3280" at bounding box center [785, 200] width 107 height 28
type input "0"
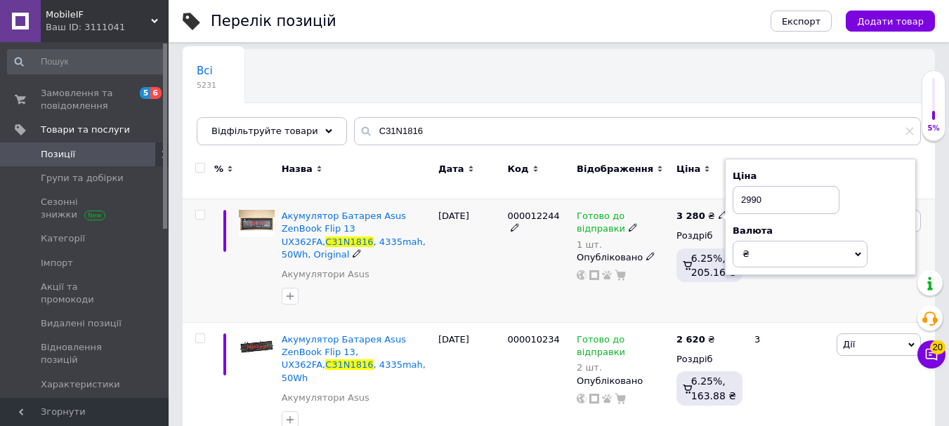
type input "2990"
click at [726, 285] on div "3 280 ₴ Ціна 2990 Валюта ₴ $ EUR CHF GBP ¥ PLN ₸ MDL HUF KGS CNY TRY KRW lei Ро…" at bounding box center [709, 261] width 73 height 124
